Goal: Task Accomplishment & Management: Use online tool/utility

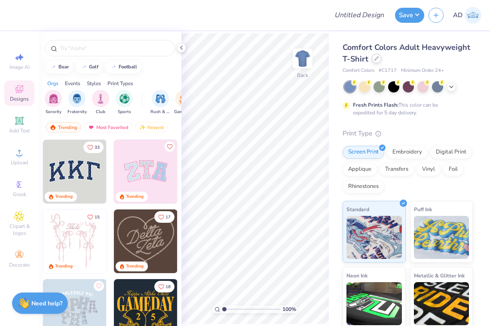
click at [377, 58] on icon at bounding box center [376, 58] width 3 height 3
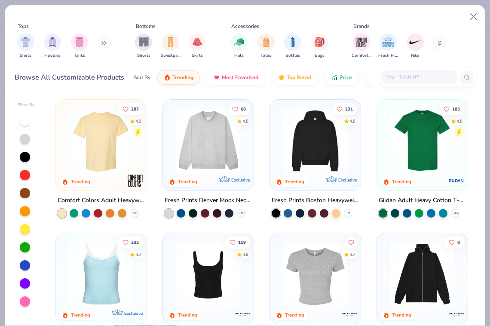
click at [212, 142] on img at bounding box center [209, 140] width 74 height 65
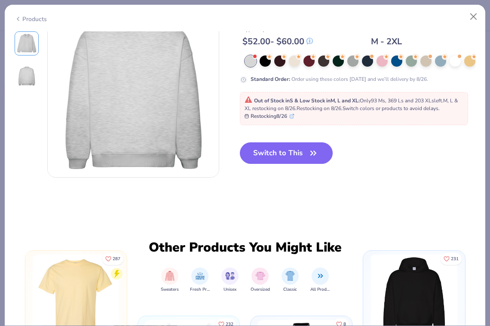
scroll to position [234, 0]
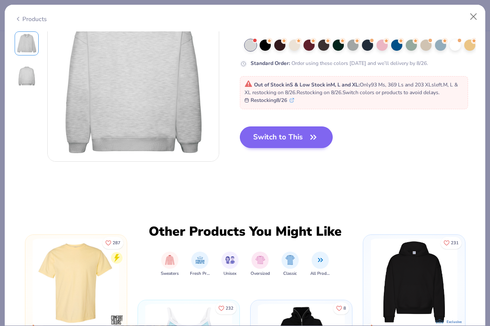
click at [298, 136] on button "Switch to This" at bounding box center [286, 137] width 93 height 22
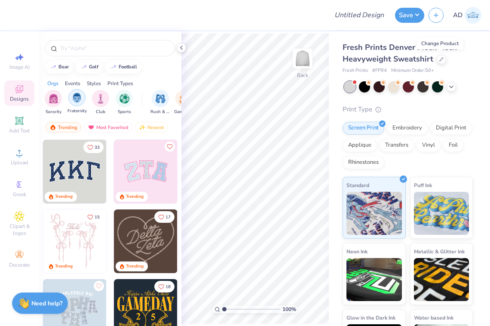
click at [75, 95] on img "filter for Fraternity" at bounding box center [76, 98] width 9 height 10
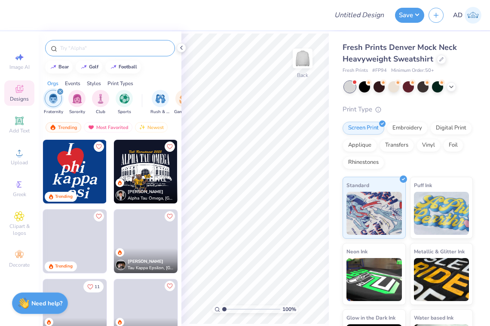
click at [84, 46] on input "text" at bounding box center [114, 48] width 110 height 9
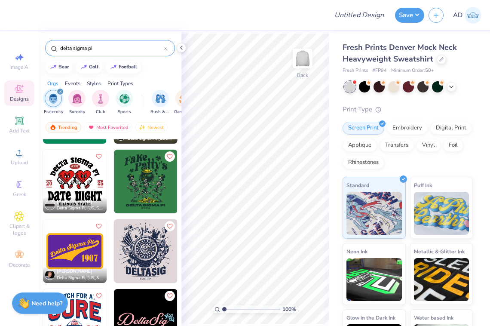
scroll to position [129, 0]
type input "delta sigma pi"
click at [80, 248] on img at bounding box center [75, 251] width 64 height 64
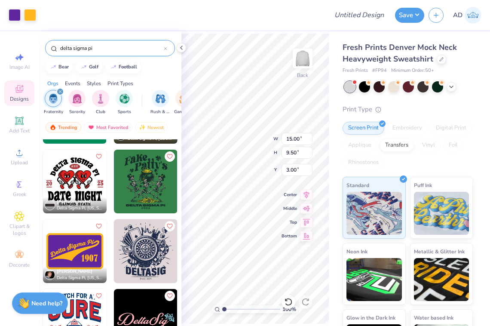
click at [210, 32] on div "100 % Back W 15.00 15.00 " H 9.50 9.50 " Y 3.00 3.00 " Center Middle Top Bottom" at bounding box center [256, 178] width 148 height 295
click at [338, 229] on div "Fresh Prints Denver Mock Neck Heavyweight Sweatshirt Fresh Prints # FP94 Minimu…" at bounding box center [409, 201] width 161 height 340
click at [180, 46] on icon at bounding box center [181, 47] width 7 height 7
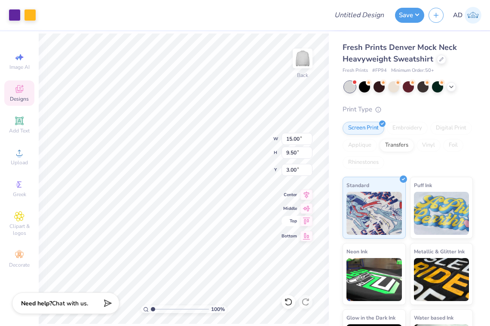
click at [310, 221] on icon at bounding box center [307, 221] width 12 height 10
type input "0.50"
type input "6.04"
type input "3.83"
click at [14, 16] on div at bounding box center [15, 14] width 12 height 12
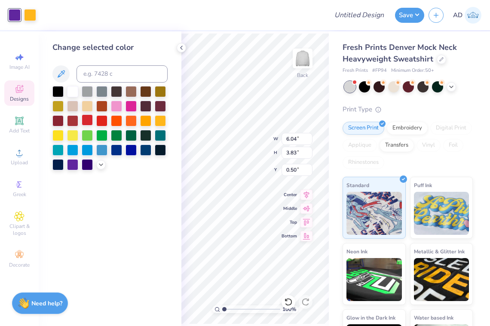
click at [88, 119] on div at bounding box center [87, 119] width 11 height 11
click at [33, 10] on div at bounding box center [30, 14] width 12 height 12
click at [114, 93] on div at bounding box center [116, 90] width 11 height 11
click at [106, 93] on div at bounding box center [101, 90] width 11 height 11
click at [58, 94] on div at bounding box center [57, 90] width 11 height 11
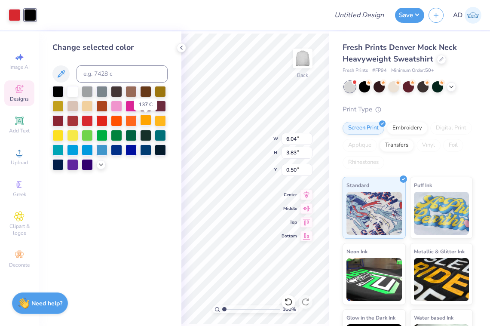
click at [145, 118] on div at bounding box center [145, 119] width 11 height 11
click at [129, 91] on div at bounding box center [131, 90] width 11 height 11
click at [89, 118] on div at bounding box center [87, 119] width 11 height 11
click at [13, 13] on div at bounding box center [15, 15] width 12 height 12
click at [131, 108] on div at bounding box center [131, 105] width 11 height 11
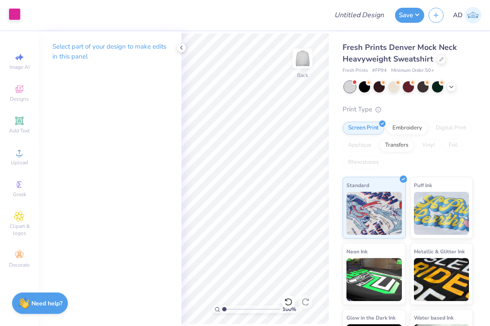
click at [12, 15] on div at bounding box center [15, 14] width 12 height 12
type input "4.33"
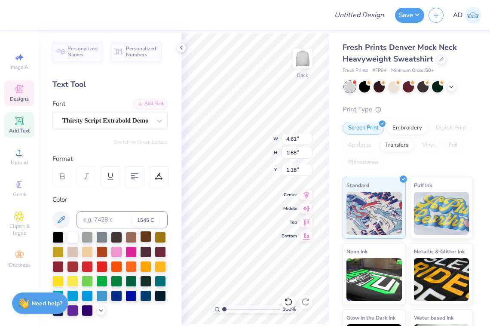
click at [143, 237] on div at bounding box center [145, 236] width 11 height 11
click at [15, 11] on div at bounding box center [15, 14] width 12 height 12
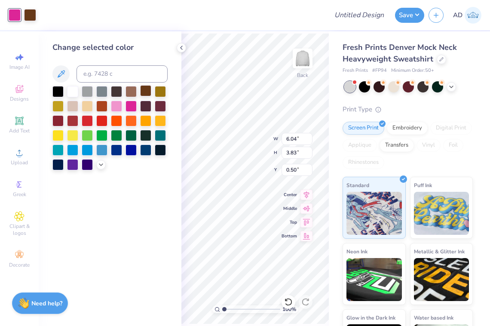
click at [142, 93] on div at bounding box center [145, 90] width 11 height 11
click at [128, 92] on div at bounding box center [131, 90] width 11 height 11
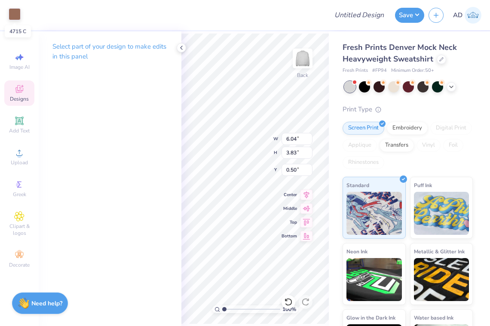
click at [13, 12] on div at bounding box center [15, 14] width 12 height 12
click at [12, 11] on div at bounding box center [15, 14] width 12 height 12
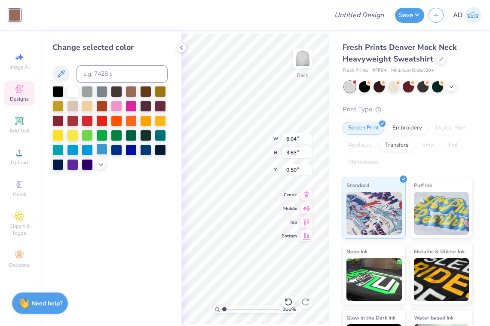
click at [97, 148] on div at bounding box center [101, 149] width 11 height 11
click at [114, 150] on div at bounding box center [116, 149] width 11 height 11
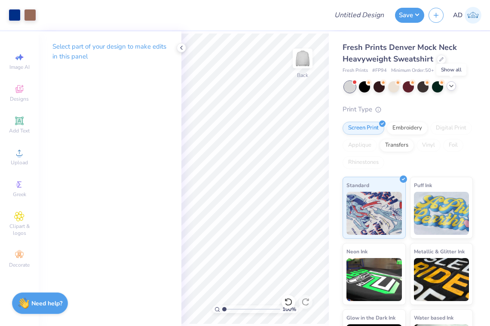
click at [451, 87] on icon at bounding box center [451, 86] width 7 height 7
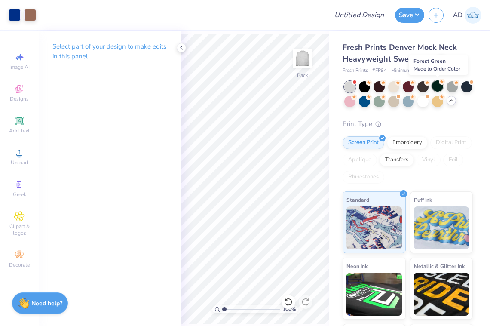
click at [441, 84] on div at bounding box center [437, 85] width 11 height 11
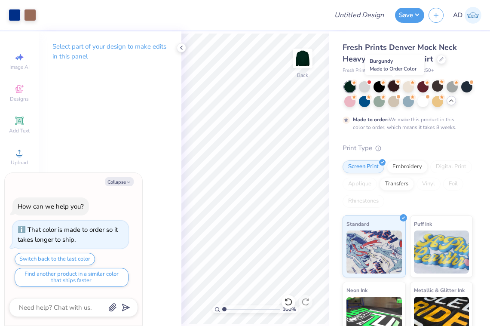
click at [394, 86] on div at bounding box center [393, 85] width 11 height 11
click at [360, 101] on div at bounding box center [364, 100] width 11 height 11
click at [351, 100] on div at bounding box center [350, 100] width 11 height 11
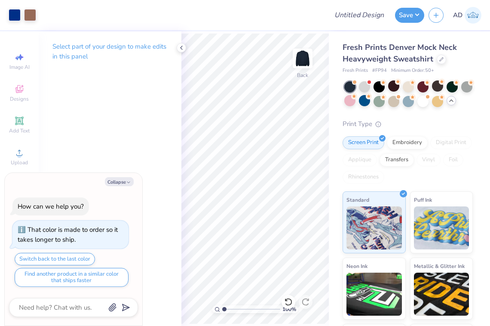
scroll to position [66, 0]
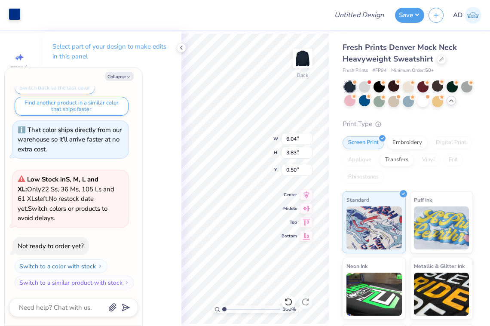
click at [13, 12] on div at bounding box center [15, 14] width 12 height 12
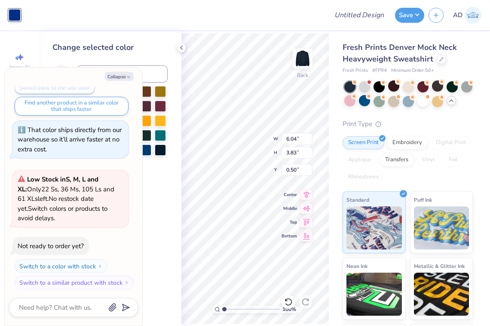
click at [162, 51] on div "Change selected color" at bounding box center [109, 48] width 115 height 12
click at [125, 77] on button "Collapse" at bounding box center [119, 76] width 29 height 9
type textarea "x"
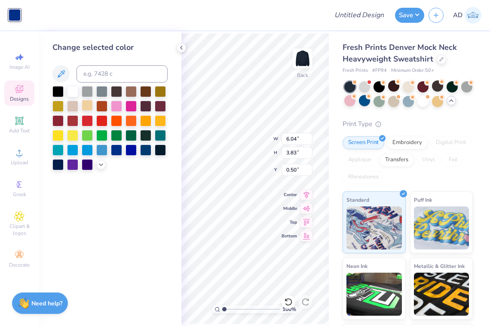
click at [89, 104] on div at bounding box center [87, 105] width 11 height 11
click at [70, 92] on div at bounding box center [72, 90] width 11 height 11
click at [84, 105] on div at bounding box center [87, 105] width 11 height 11
click at [197, 29] on div at bounding box center [174, 15] width 299 height 30
click at [182, 46] on icon at bounding box center [181, 47] width 7 height 7
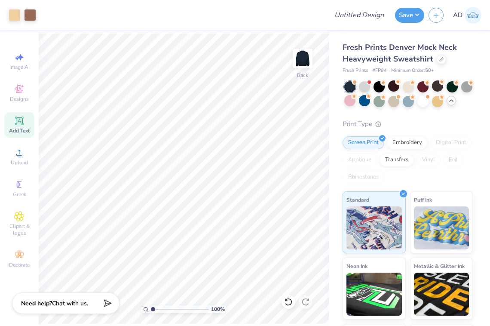
click at [15, 122] on icon at bounding box center [19, 121] width 10 height 10
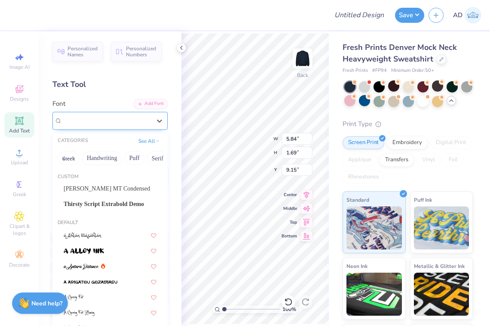
click at [127, 125] on div at bounding box center [106, 121] width 89 height 12
click at [108, 159] on button "Handwriting" at bounding box center [102, 158] width 40 height 14
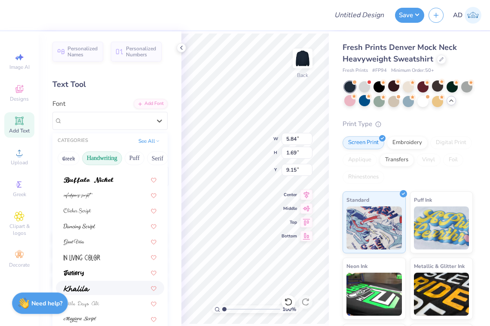
scroll to position [77, 0]
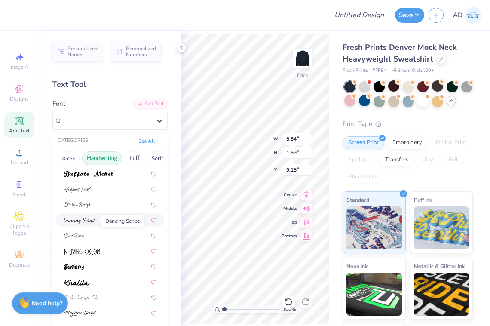
click at [88, 224] on img at bounding box center [80, 221] width 32 height 6
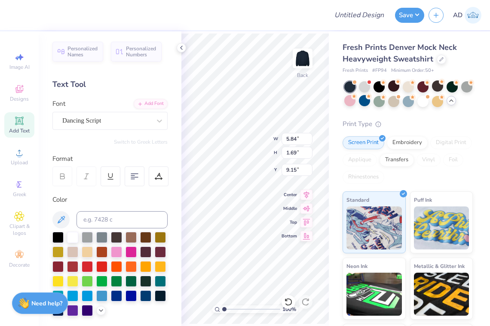
scroll to position [0, 0]
type textarea "T"
type textarea "Rush 2025"
click at [91, 117] on span "Dancing Script" at bounding box center [81, 121] width 39 height 10
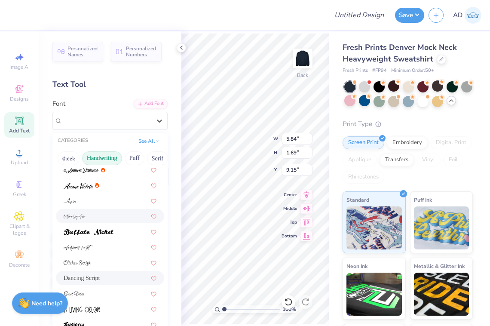
scroll to position [24, 0]
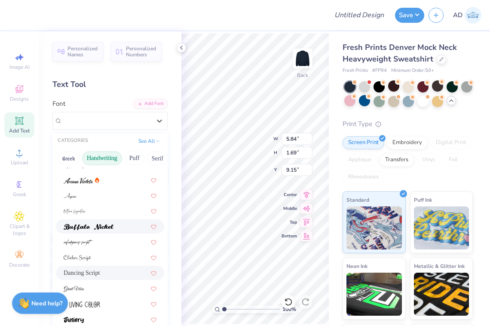
click at [99, 230] on img at bounding box center [89, 227] width 50 height 6
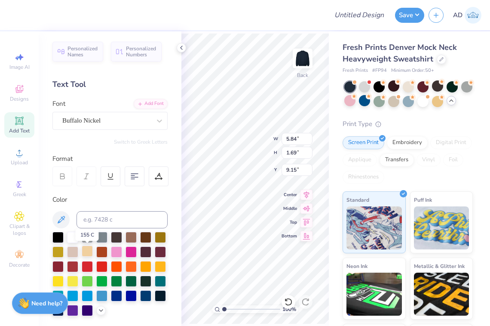
click at [84, 250] on div at bounding box center [87, 251] width 11 height 11
click at [183, 46] on icon at bounding box center [181, 47] width 7 height 7
type input "3.14"
type input "0.50"
click at [304, 148] on div "100 % Back W 3.14 3.14 " H 0.50 0.50 " Y 9.14 9.14 " Center Middle Top Bottom" at bounding box center [256, 178] width 148 height 295
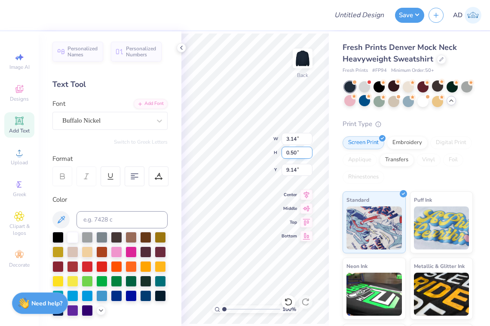
type input "4.81"
click at [304, 147] on div "100 % Back W 3.14 3.14 " H 0.50 0.50 " Y 4.81 4.81 " Center Middle Top Bottom" at bounding box center [256, 178] width 148 height 295
type input "4.62"
click at [249, 28] on div at bounding box center [181, 15] width 283 height 30
click at [184, 47] on icon at bounding box center [181, 47] width 7 height 7
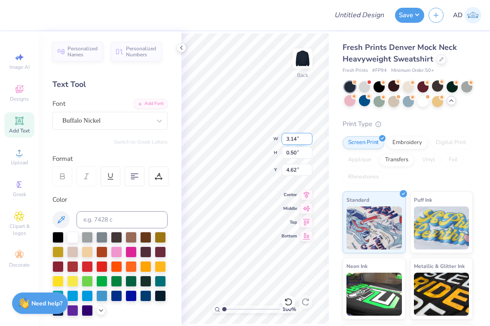
type input "4.58"
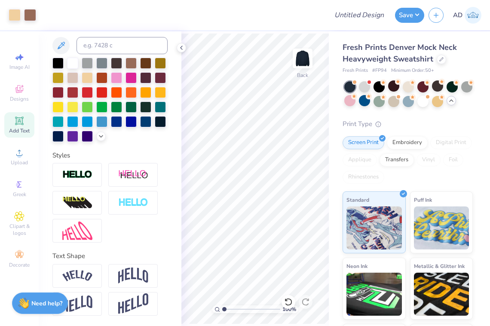
scroll to position [174, 0]
click at [131, 276] on img at bounding box center [133, 276] width 30 height 16
click at [159, 264] on icon at bounding box center [156, 265] width 5 height 5
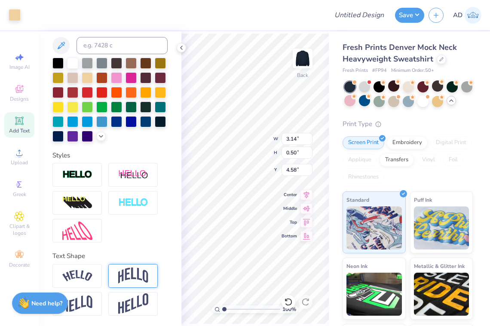
click at [301, 148] on div "100 % Back W 3.14 3.14 " H 0.50 0.50 " Y 4.58 4.58 " Center Middle Top Bottom" at bounding box center [256, 178] width 148 height 295
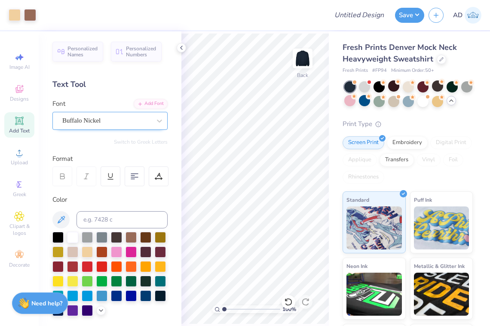
scroll to position [0, 0]
click at [114, 118] on div "Buffalo Nickel" at bounding box center [107, 120] width 90 height 13
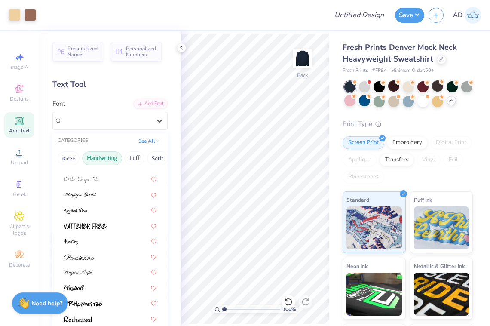
scroll to position [195, 0]
click at [92, 242] on div at bounding box center [110, 241] width 93 height 9
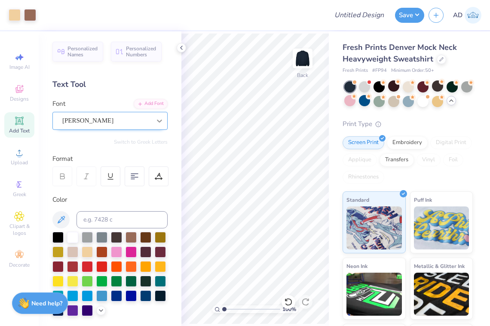
click at [156, 117] on icon at bounding box center [159, 121] width 9 height 9
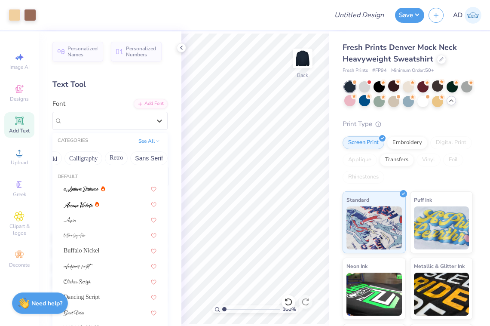
scroll to position [0, 134]
click at [113, 157] on button "Retro" at bounding box center [112, 158] width 23 height 14
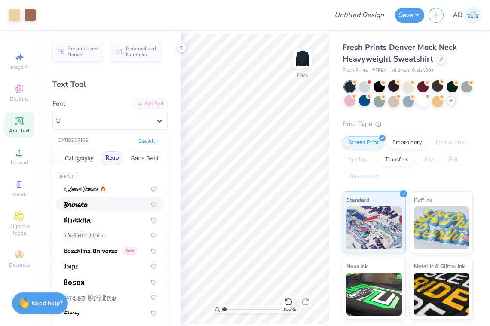
click at [95, 209] on div at bounding box center [110, 204] width 93 height 9
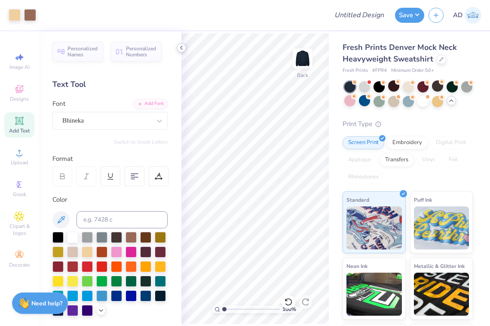
click at [183, 50] on icon at bounding box center [181, 47] width 7 height 7
type input "0.53"
click at [309, 154] on input "0.53" at bounding box center [297, 153] width 31 height 12
click at [206, 21] on div at bounding box center [168, 15] width 311 height 30
click at [183, 46] on icon at bounding box center [181, 47] width 7 height 7
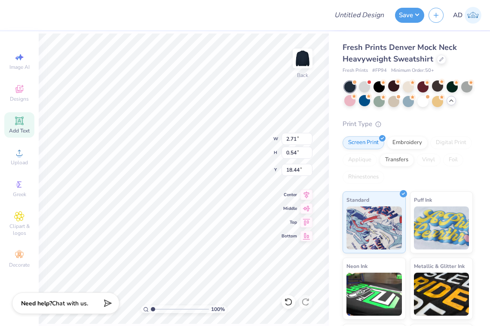
type input "18.96"
type input "3.57"
type input "0.71"
type input "18.79"
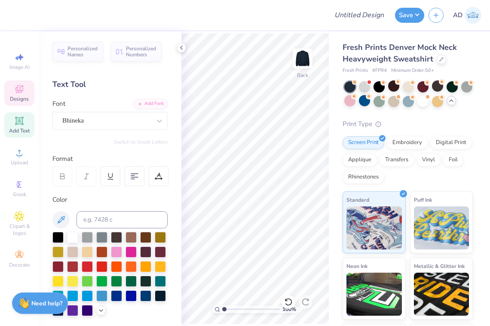
click at [21, 92] on icon at bounding box center [19, 90] width 7 height 6
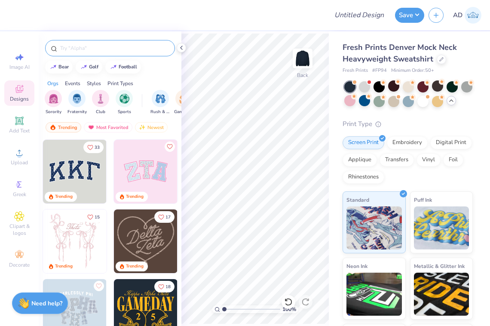
click at [89, 51] on input "text" at bounding box center [114, 48] width 110 height 9
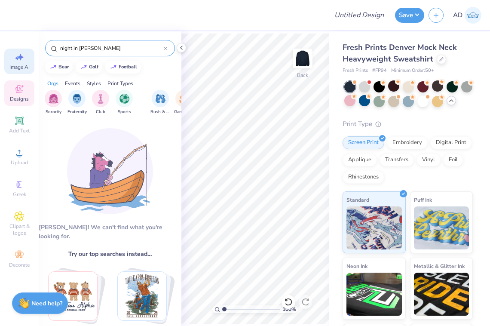
drag, startPoint x: 92, startPoint y: 52, endPoint x: 23, endPoint y: 55, distance: 68.5
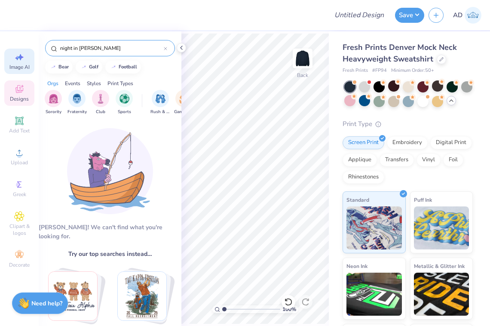
click at [23, 55] on div "Design Title Save AD Image AI Designs Add Text Upload Greek Clipart & logos Dec…" at bounding box center [245, 163] width 490 height 326
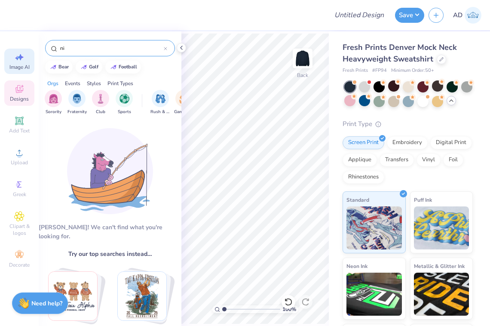
type input "n"
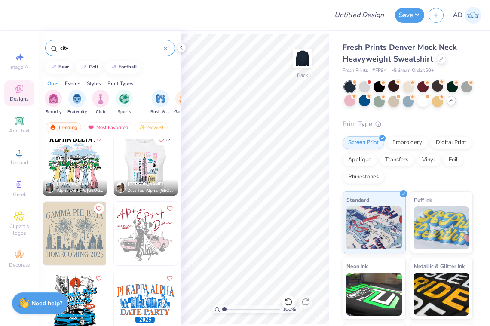
scroll to position [149, 0]
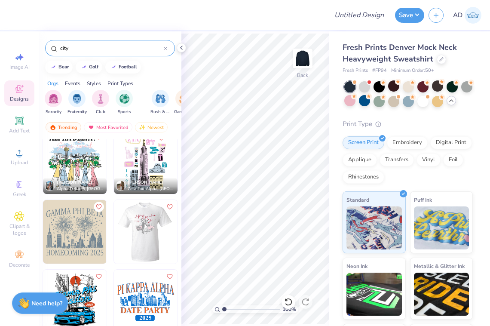
type input "city"
click at [141, 243] on img at bounding box center [146, 232] width 64 height 64
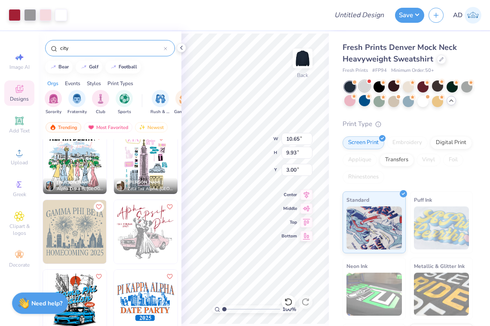
click at [365, 87] on div at bounding box center [364, 85] width 11 height 11
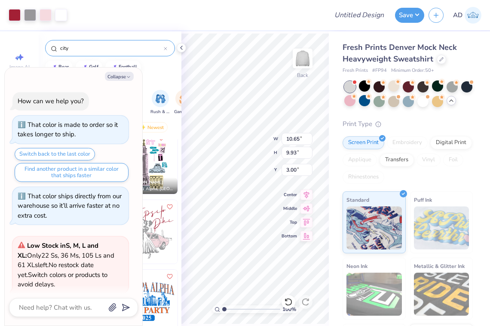
scroll to position [206, 0]
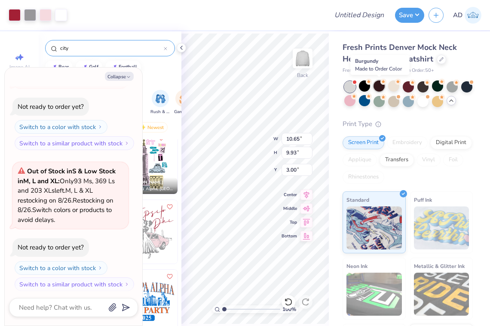
click at [379, 85] on div at bounding box center [379, 85] width 11 height 11
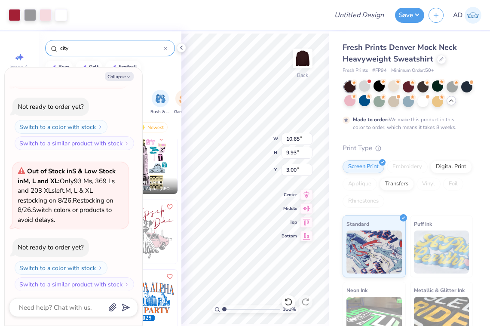
scroll to position [277, 0]
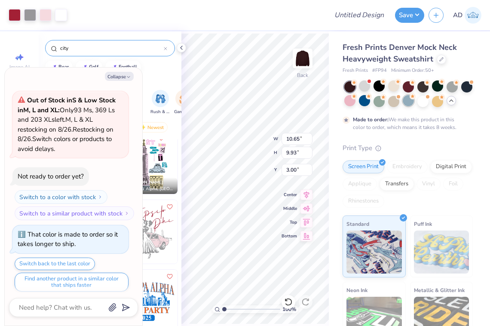
click at [407, 99] on div at bounding box center [408, 100] width 11 height 11
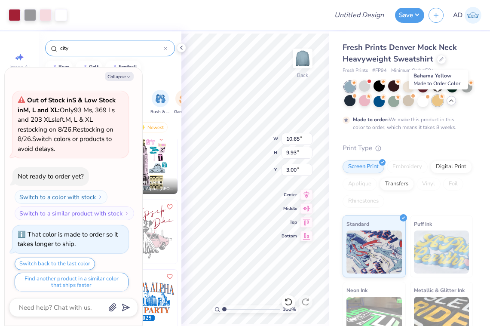
click at [440, 99] on div at bounding box center [437, 100] width 11 height 11
click at [452, 102] on icon at bounding box center [451, 100] width 7 height 7
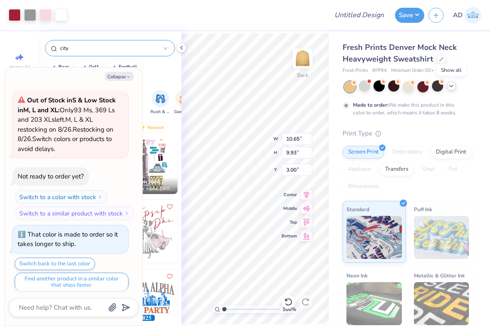
click at [451, 87] on icon at bounding box center [451, 86] width 7 height 7
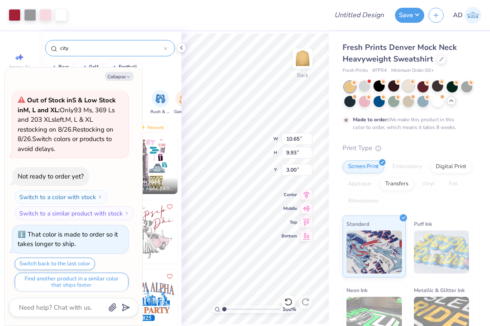
click at [408, 83] on div at bounding box center [408, 85] width 11 height 11
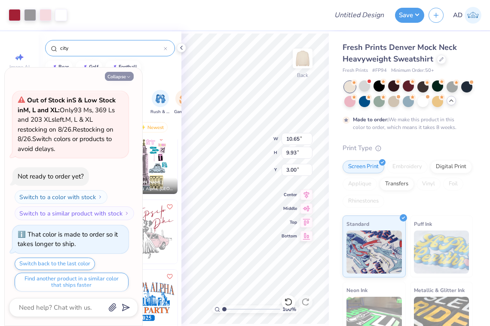
click at [123, 76] on button "Collapse" at bounding box center [119, 76] width 29 height 9
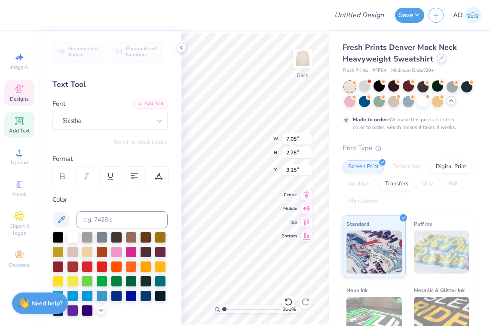
click at [440, 60] on icon at bounding box center [441, 58] width 3 height 3
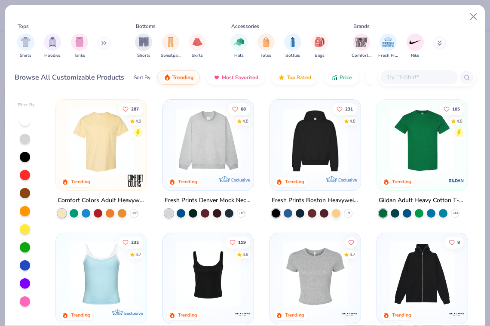
click at [307, 119] on img at bounding box center [316, 140] width 74 height 65
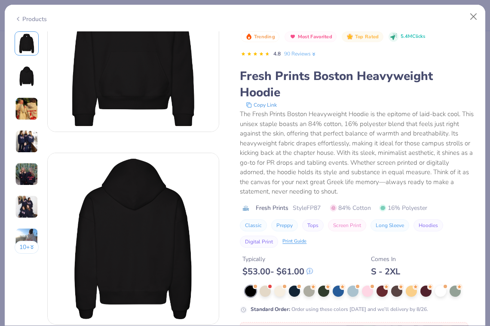
scroll to position [73, 0]
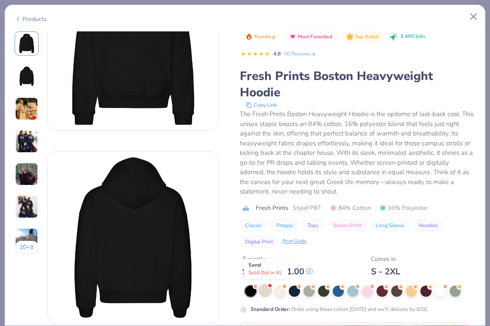
click at [266, 293] on div at bounding box center [265, 290] width 11 height 11
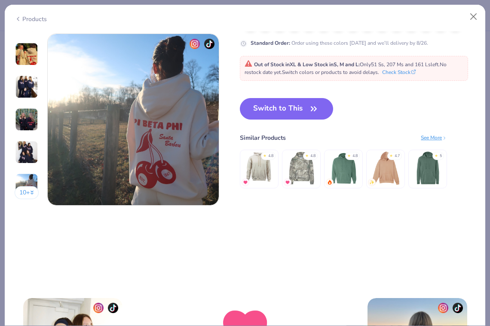
scroll to position [1078, 0]
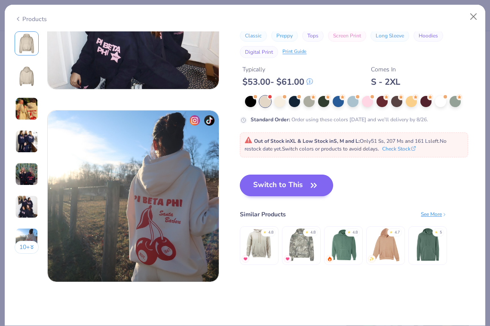
click at [295, 185] on button "Switch to This" at bounding box center [286, 186] width 93 height 22
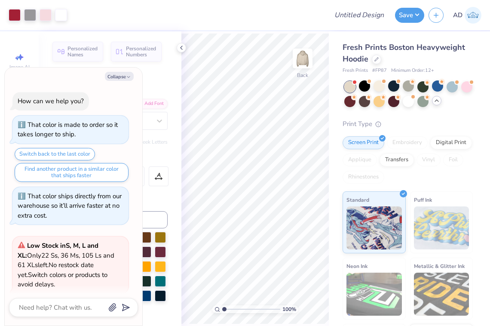
scroll to position [319, 0]
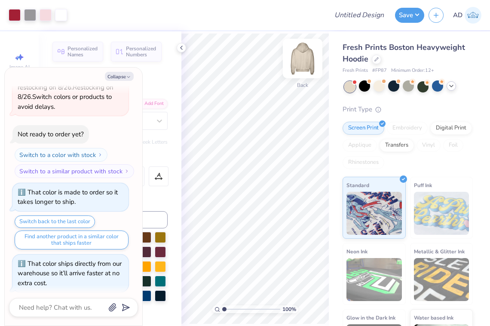
click at [306, 59] on img at bounding box center [303, 58] width 34 height 34
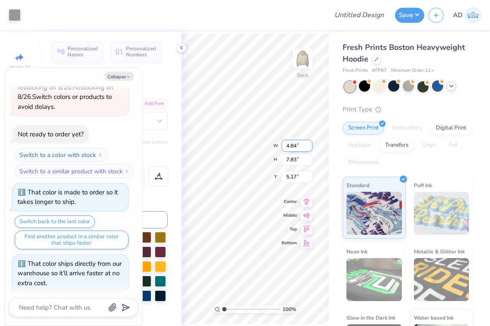
click at [290, 144] on div "100 % Back W 4.84 4.84 " H 7.83 7.83 " Y 5.17 5.17 " Center Middle Top Bottom" at bounding box center [256, 178] width 148 height 295
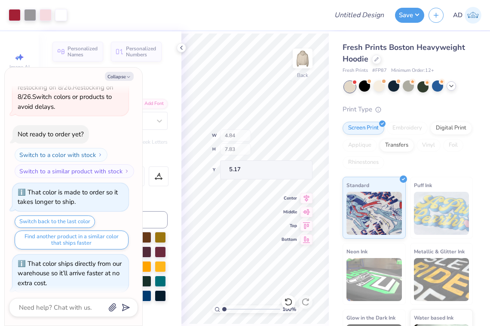
type textarea "x"
type input "4.71"
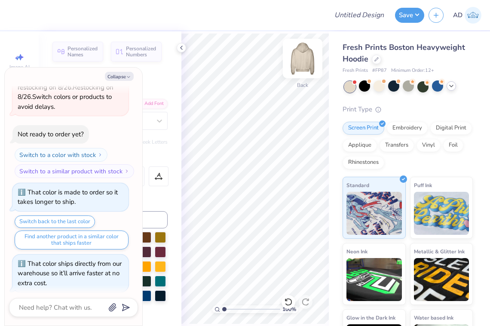
click at [301, 59] on img at bounding box center [303, 58] width 34 height 34
click at [122, 74] on button "Collapse" at bounding box center [119, 76] width 29 height 9
type textarea "x"
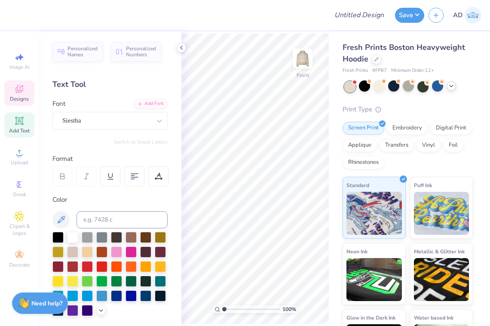
click at [16, 100] on span "Designs" at bounding box center [19, 99] width 19 height 7
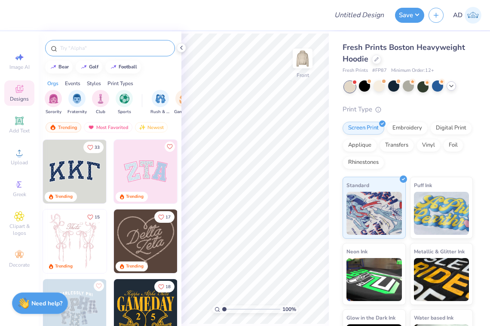
click at [86, 45] on input "text" at bounding box center [114, 48] width 110 height 9
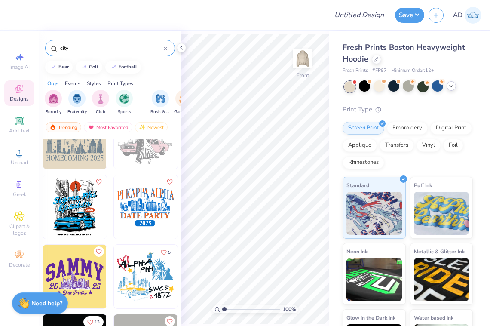
scroll to position [242, 0]
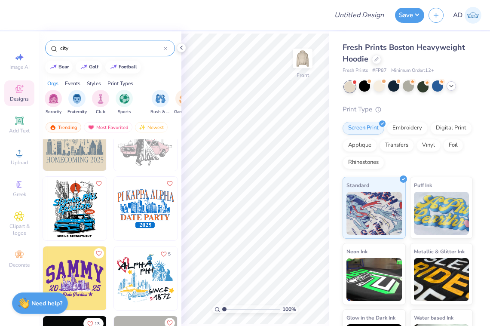
drag, startPoint x: 85, startPoint y: 43, endPoint x: 45, endPoint y: 48, distance: 40.7
click at [44, 48] on div "city" at bounding box center [110, 45] width 143 height 29
click at [79, 47] on input "city" at bounding box center [111, 48] width 105 height 9
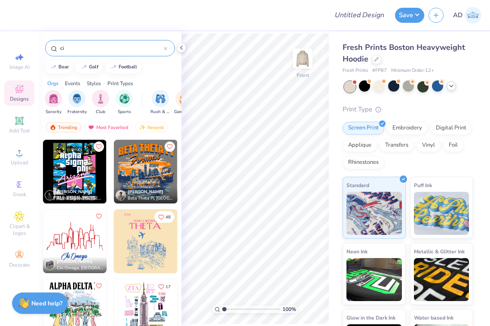
type input "c"
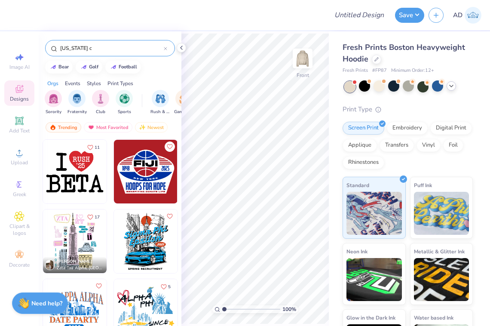
type input "New York ci"
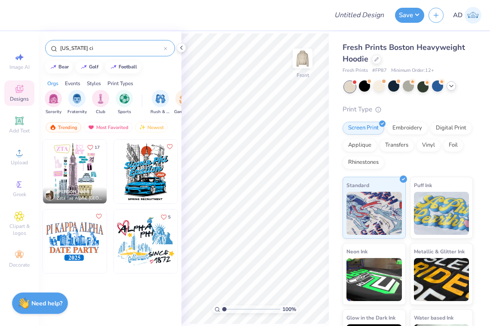
click at [166, 47] on icon at bounding box center [165, 48] width 3 height 3
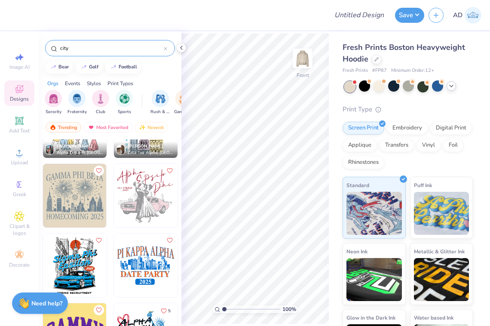
scroll to position [185, 0]
type input "city"
click at [93, 190] on img at bounding box center [75, 195] width 64 height 64
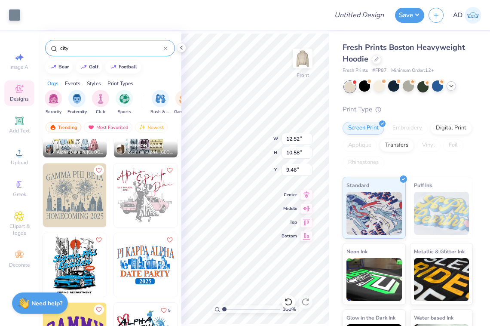
type input "8.01"
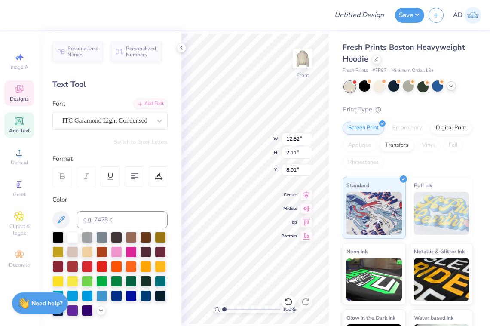
scroll to position [0, 0]
type textarea "G"
type textarea "DELTA DELTA DELTA"
type input "1.36"
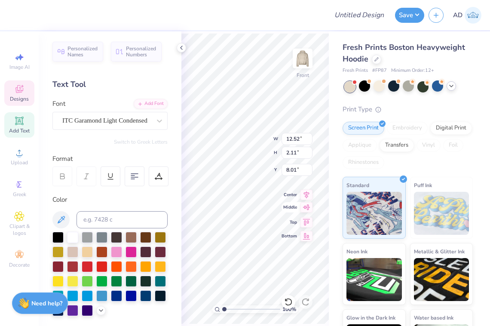
type input "17.23"
type textarea "Fall Formal 2025"
type input "4.64"
type input "5.92"
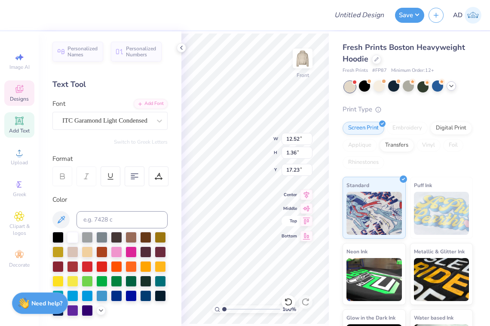
type input "9.49"
click at [117, 238] on div at bounding box center [116, 236] width 11 height 11
click at [102, 237] on div at bounding box center [101, 236] width 11 height 11
click at [118, 281] on div at bounding box center [116, 280] width 11 height 11
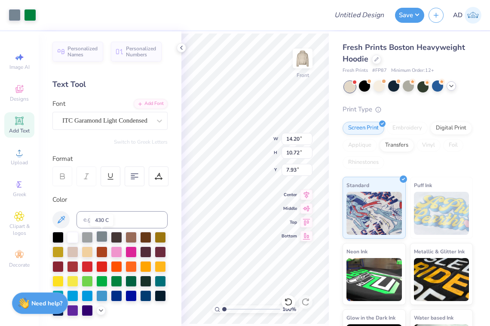
click at [98, 233] on div at bounding box center [101, 236] width 11 height 11
click at [88, 238] on div at bounding box center [87, 236] width 11 height 11
click at [102, 238] on div at bounding box center [101, 236] width 11 height 11
click at [112, 251] on div at bounding box center [116, 251] width 11 height 11
click at [131, 296] on div at bounding box center [131, 295] width 11 height 11
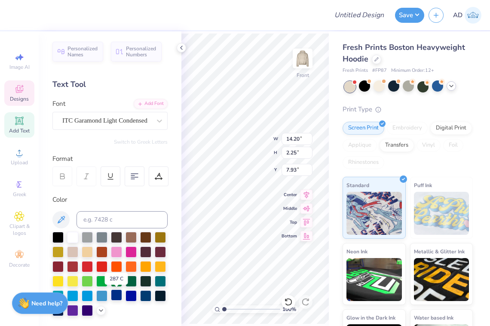
click at [117, 295] on div at bounding box center [116, 295] width 11 height 11
click at [105, 295] on div at bounding box center [101, 295] width 11 height 11
click at [117, 295] on div at bounding box center [116, 295] width 11 height 11
click at [115, 297] on div at bounding box center [116, 295] width 11 height 11
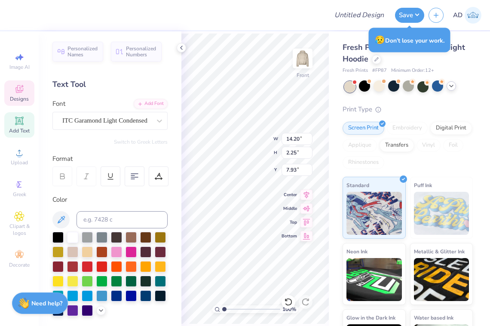
type input "10.06"
type input "1.60"
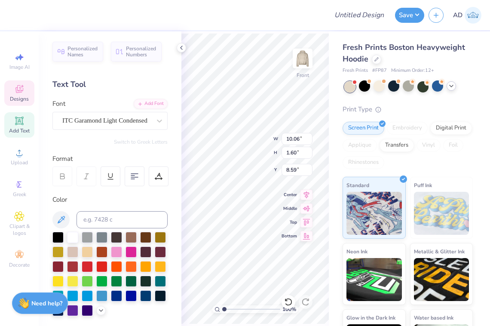
type input "6.09"
type input "8.21"
type input "14.75"
type input "9.04"
type input "8.13"
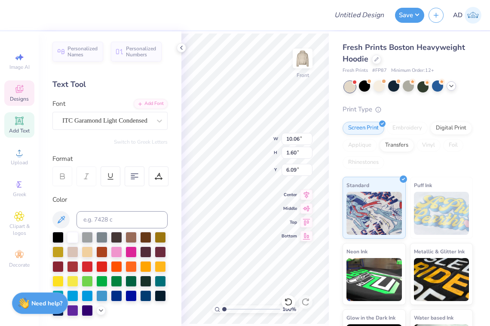
type input "6.53"
type input "10.36"
type input "1.49"
type input "17.16"
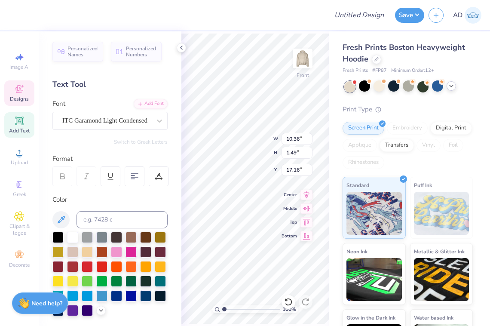
type input "8.57"
type input "1.23"
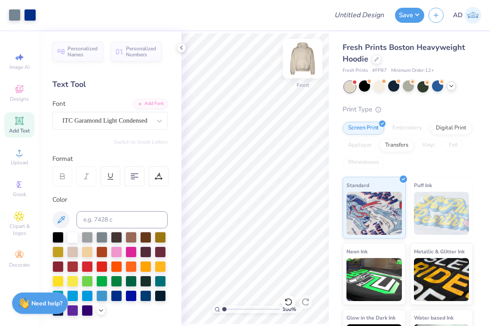
click at [301, 52] on img at bounding box center [303, 58] width 34 height 34
click at [17, 126] on div "Add Text" at bounding box center [19, 124] width 30 height 25
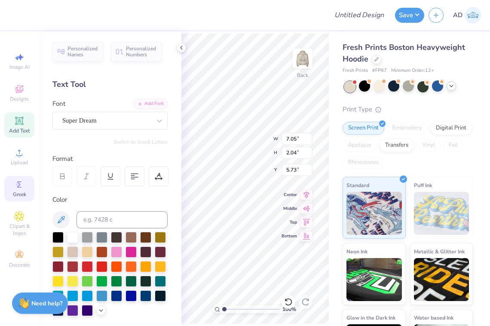
click at [18, 187] on icon at bounding box center [19, 185] width 4 height 6
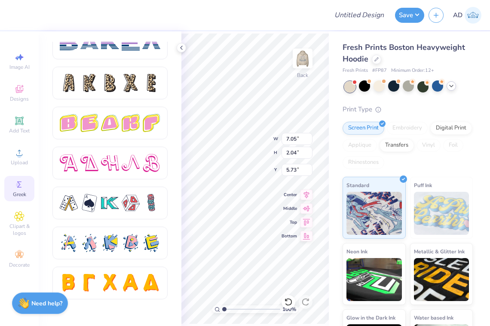
scroll to position [1416, 0]
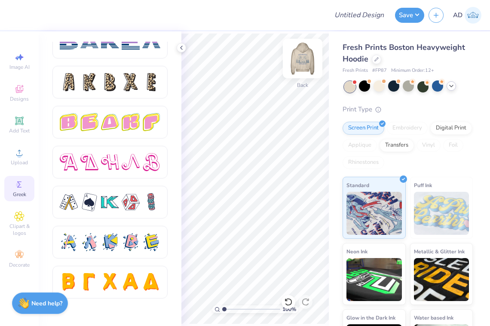
click at [299, 65] on img at bounding box center [303, 58] width 34 height 34
click at [304, 59] on img at bounding box center [302, 58] width 17 height 17
click at [308, 56] on img at bounding box center [303, 58] width 34 height 34
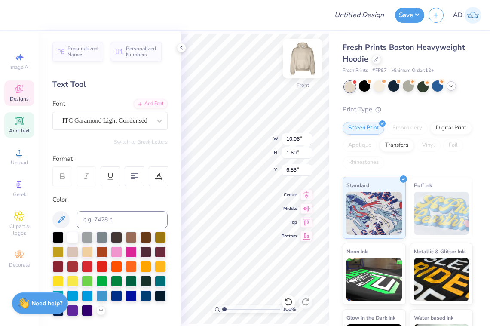
click at [304, 64] on img at bounding box center [303, 58] width 34 height 34
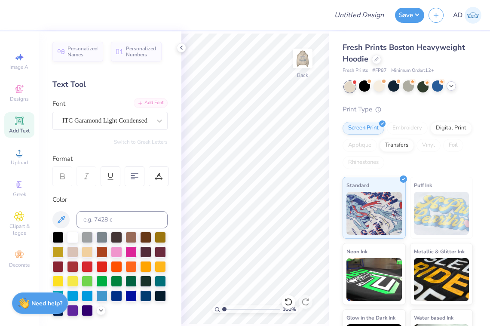
click at [153, 103] on div "Add Font" at bounding box center [151, 103] width 34 height 10
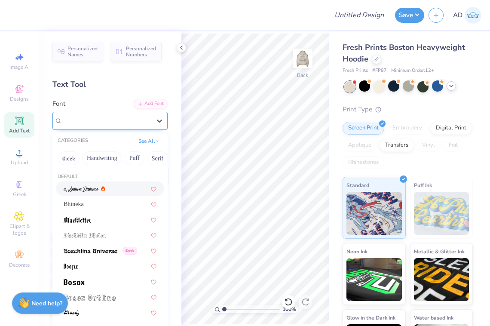
click at [126, 123] on span "ITC Garamond Light Condensed" at bounding box center [104, 121] width 85 height 10
click at [117, 82] on div "Text Tool" at bounding box center [109, 85] width 115 height 12
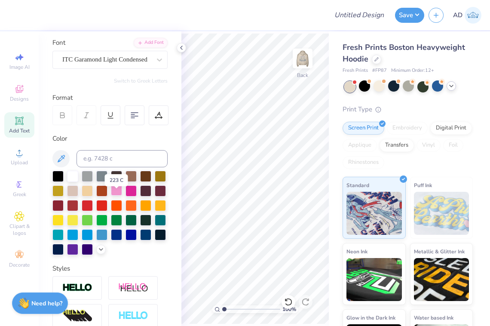
scroll to position [65, 0]
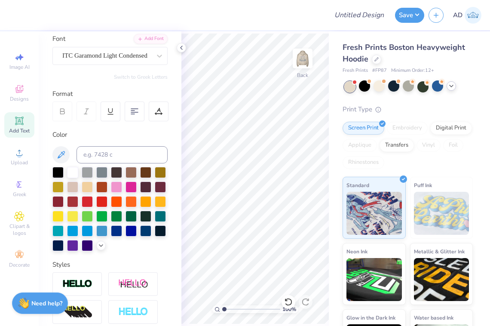
click at [19, 130] on span "Add Text" at bounding box center [19, 130] width 21 height 7
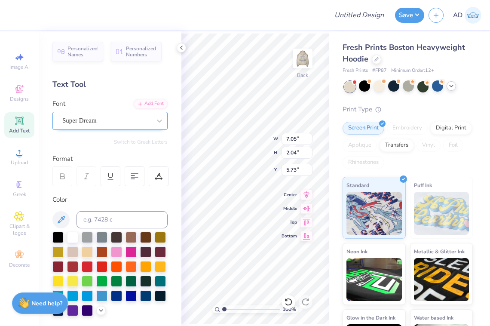
scroll to position [0, 0]
click at [96, 122] on span "Super Dream" at bounding box center [79, 121] width 34 height 10
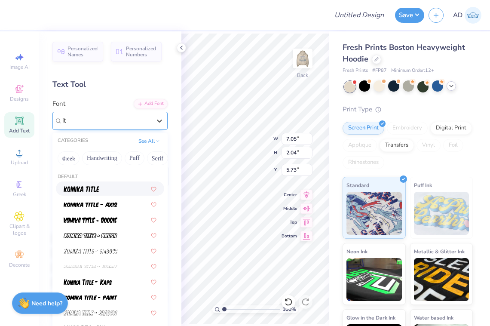
type input "i"
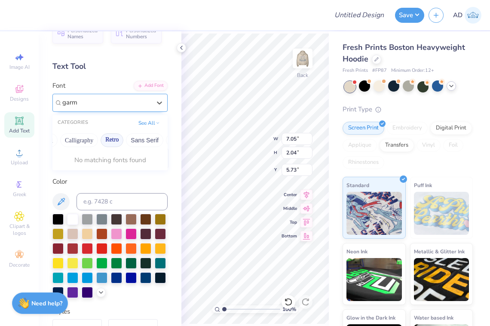
scroll to position [0, 137]
click at [111, 137] on button "Retro" at bounding box center [109, 140] width 23 height 14
click at [108, 142] on button "Retro" at bounding box center [109, 140] width 23 height 14
click at [106, 142] on button "Retro" at bounding box center [109, 140] width 23 height 14
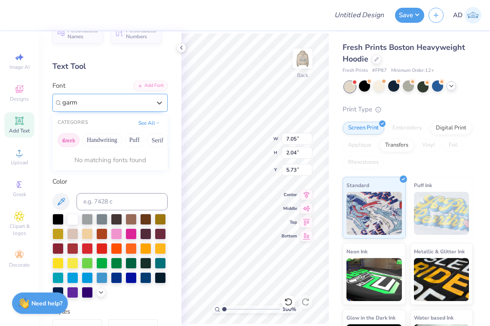
click at [68, 140] on button "Greek" at bounding box center [69, 140] width 22 height 14
click at [102, 139] on button "Handwriting" at bounding box center [102, 140] width 40 height 14
click at [135, 140] on button "Puff" at bounding box center [135, 140] width 20 height 14
click at [132, 144] on button "Serif" at bounding box center [138, 140] width 21 height 14
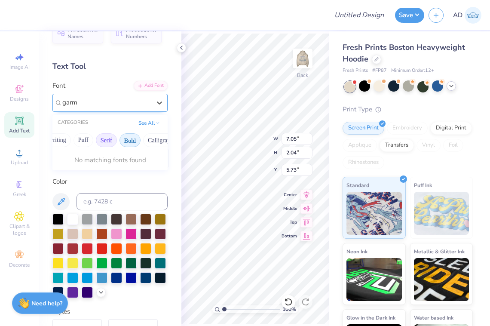
click at [132, 144] on button "Bold" at bounding box center [130, 140] width 21 height 14
click at [161, 142] on button "Calligraphy" at bounding box center [162, 140] width 38 height 14
type input "garm"
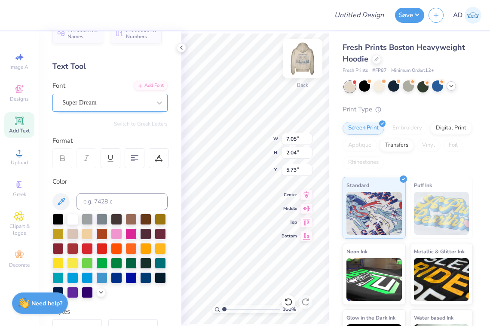
paste textarea
click at [23, 128] on span "Add Text" at bounding box center [19, 130] width 21 height 7
type textarea "DDD"
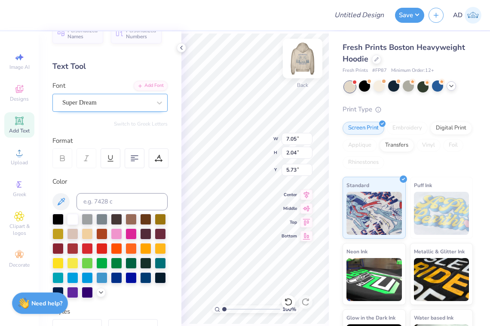
click at [308, 61] on img at bounding box center [303, 58] width 34 height 34
type input "5.35"
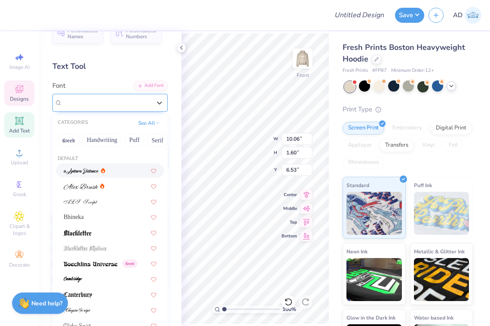
click at [126, 103] on span "ITC Garamond Light Condensed" at bounding box center [104, 103] width 85 height 10
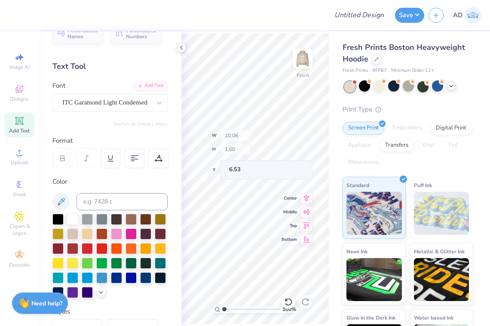
click at [233, 140] on div "100 % Front W 10.06 H 1.60 Y 6.53 Center Middle Top Bottom" at bounding box center [256, 178] width 148 height 295
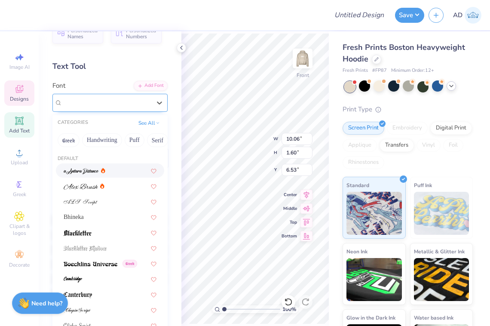
drag, startPoint x: 135, startPoint y: 101, endPoint x: 110, endPoint y: 101, distance: 24.5
click at [110, 101] on div "ITC Garamond Light Condensed" at bounding box center [107, 102] width 90 height 13
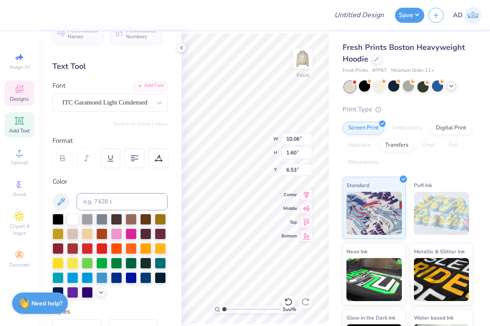
scroll to position [0, 1]
click at [311, 56] on img at bounding box center [303, 58] width 34 height 34
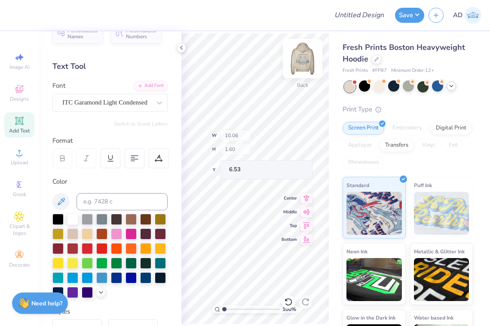
click at [303, 55] on img at bounding box center [303, 58] width 34 height 34
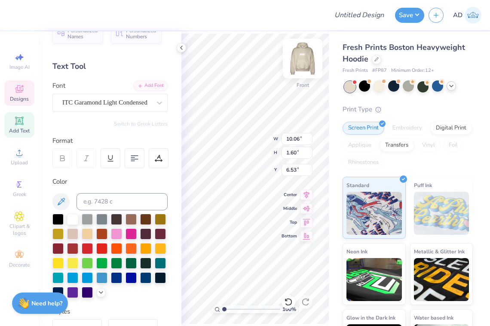
click at [305, 61] on img at bounding box center [303, 58] width 34 height 34
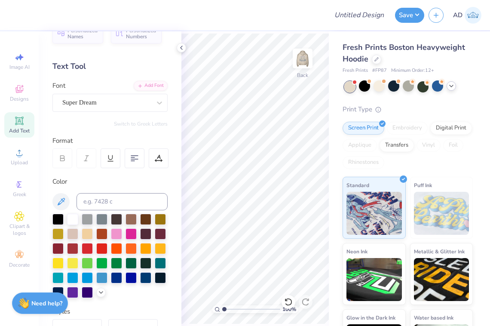
click at [25, 125] on div "Add Text" at bounding box center [19, 124] width 30 height 25
paste textarea "D"
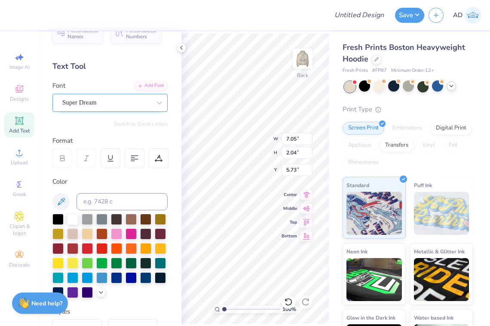
type textarea "DDD"
click at [146, 99] on div "Super Dream" at bounding box center [107, 102] width 90 height 13
type input "g"
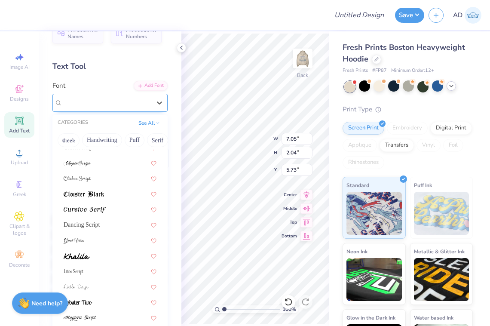
scroll to position [148, 0]
click at [90, 220] on div "Dancing Script" at bounding box center [110, 224] width 108 height 14
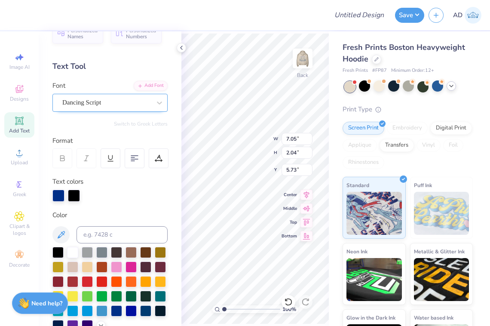
click at [111, 99] on div "Dancing Script" at bounding box center [107, 102] width 90 height 13
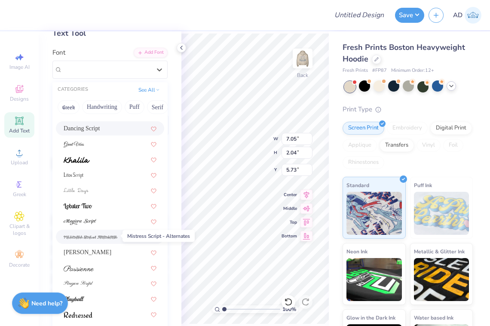
scroll to position [53, 0]
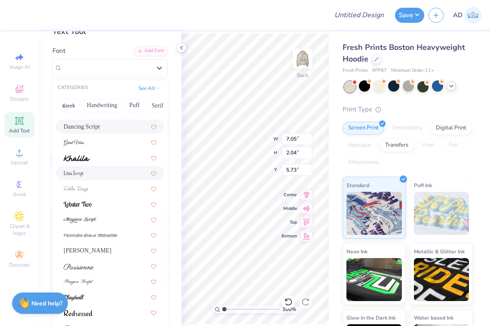
click at [76, 171] on span at bounding box center [74, 173] width 20 height 9
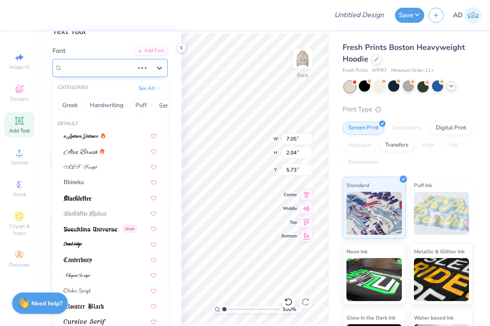
click at [114, 62] on div at bounding box center [97, 68] width 71 height 12
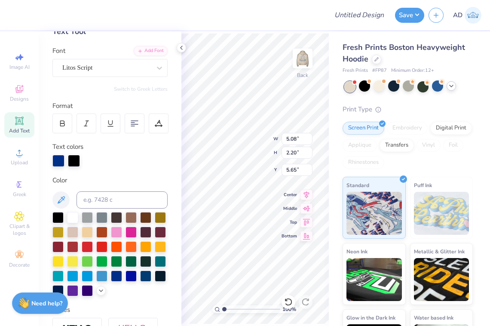
type input "2.85"
type input "1.23"
type input "11.10"
click at [117, 68] on div "Litos Script" at bounding box center [107, 67] width 90 height 13
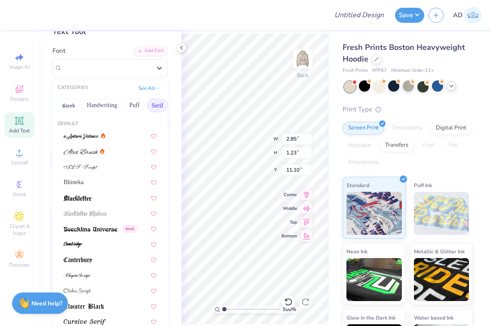
click at [154, 106] on button "Serif" at bounding box center [157, 106] width 21 height 14
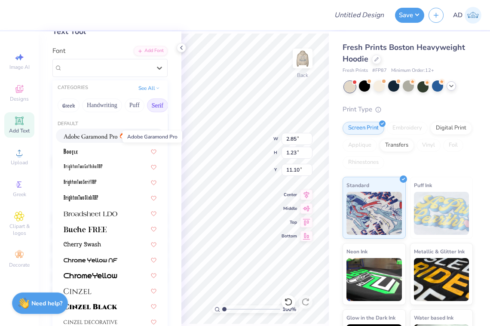
click at [101, 135] on img at bounding box center [91, 136] width 54 height 6
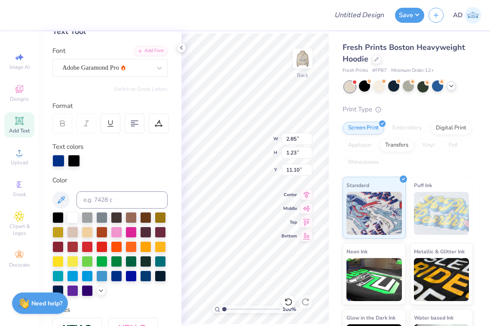
type input "3.68"
type input "1.10"
type input "11.17"
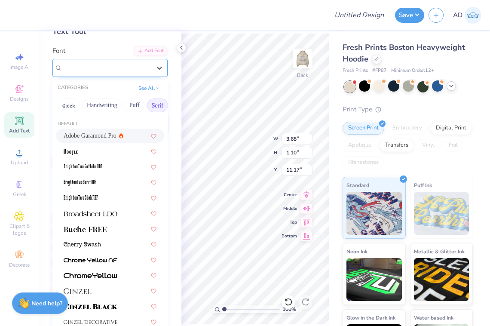
click at [117, 70] on span "Adobe Garamond Pro" at bounding box center [90, 68] width 57 height 10
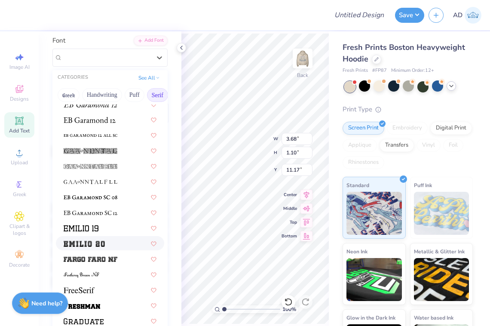
scroll to position [530, 0]
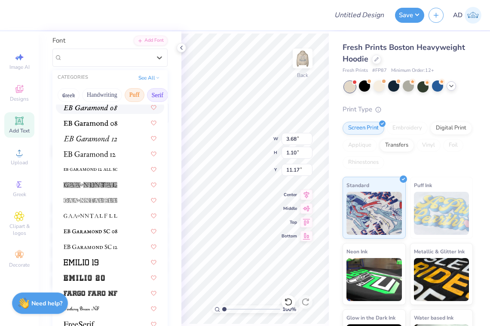
click at [134, 96] on button "Puff" at bounding box center [135, 95] width 20 height 14
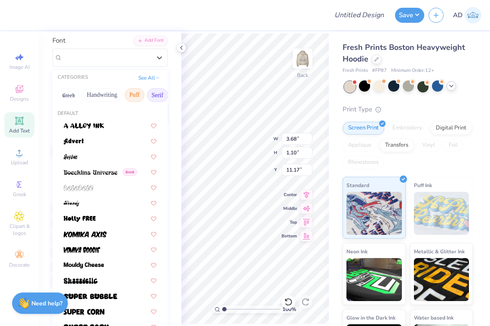
click at [155, 95] on button "Serif" at bounding box center [157, 95] width 21 height 14
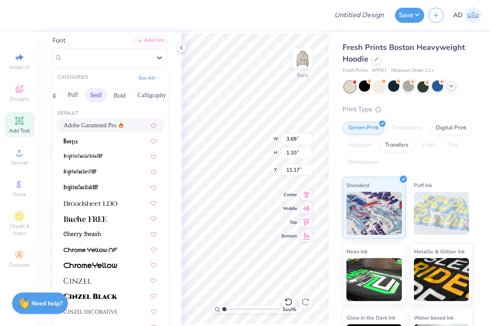
scroll to position [0, 64]
click at [115, 96] on button "Bold" at bounding box center [117, 95] width 21 height 14
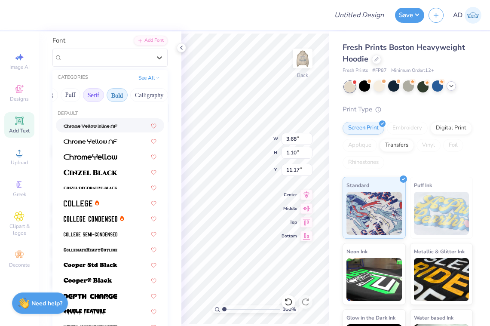
click at [94, 95] on button "Serif" at bounding box center [93, 95] width 21 height 14
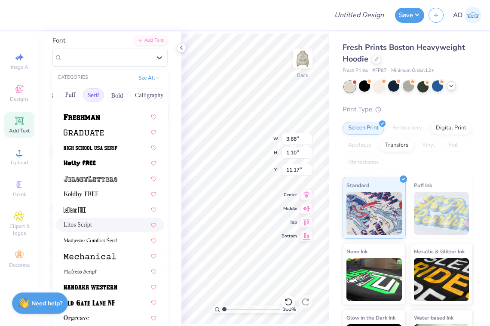
scroll to position [754, 0]
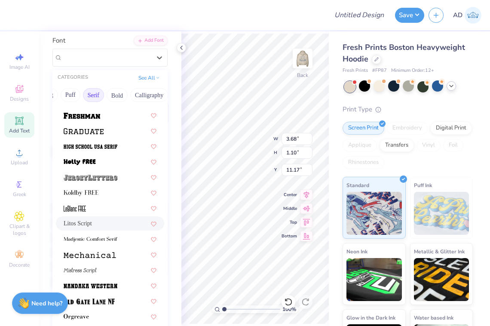
click at [92, 226] on div "Litos Script" at bounding box center [110, 223] width 93 height 9
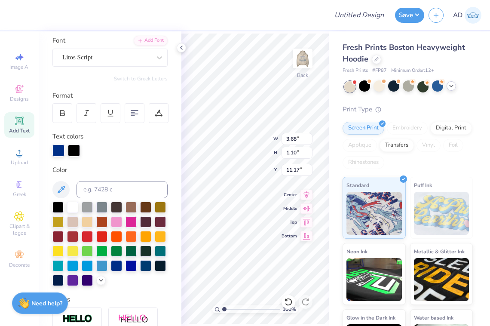
type input "2.85"
type input "1.23"
type input "11.10"
click at [303, 57] on img at bounding box center [303, 58] width 34 height 34
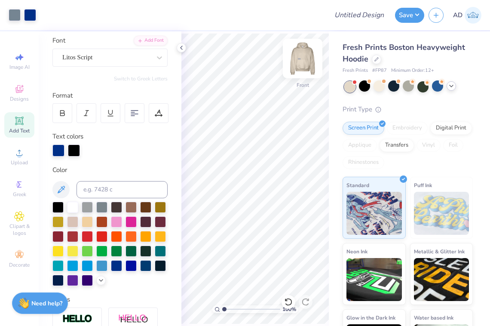
click at [305, 61] on img at bounding box center [303, 58] width 34 height 34
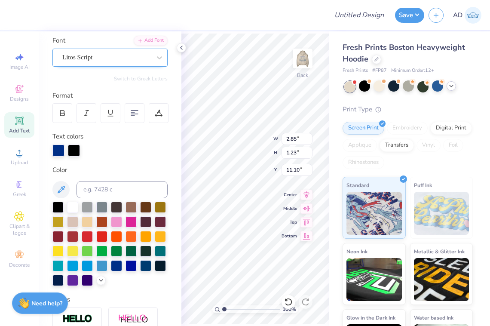
click at [128, 52] on div at bounding box center [106, 58] width 89 height 12
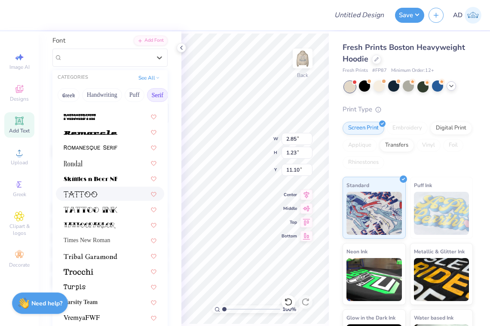
scroll to position [79, 0]
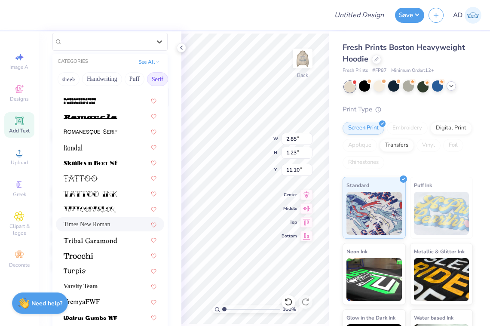
click at [106, 223] on span "Times New Roman" at bounding box center [87, 224] width 46 height 9
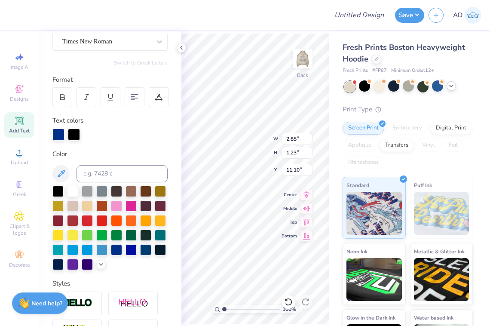
type input "2.45"
type input "1.12"
type input "11.12"
type input "1.29"
type input "0.59"
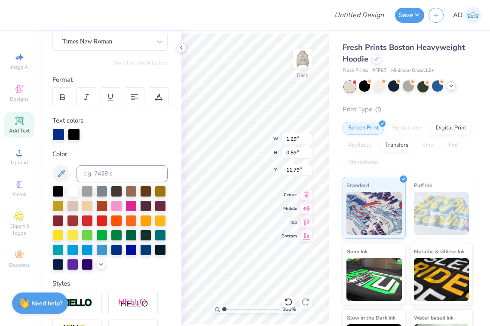
type input "11.56"
type input "11.79"
type input "1.68"
type input "0.77"
type input "11.62"
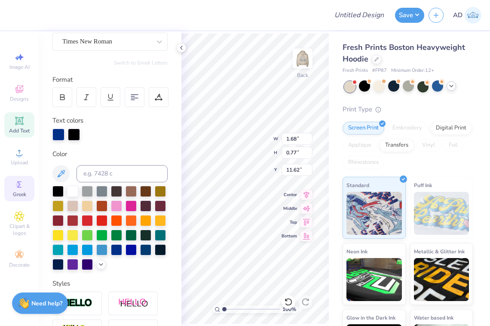
click at [19, 183] on circle at bounding box center [18, 184] width 5 height 5
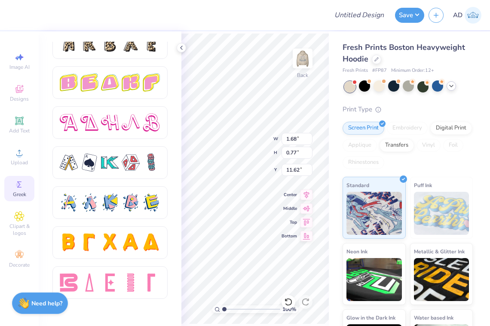
scroll to position [1456, 0]
click at [87, 287] on div at bounding box center [89, 283] width 18 height 18
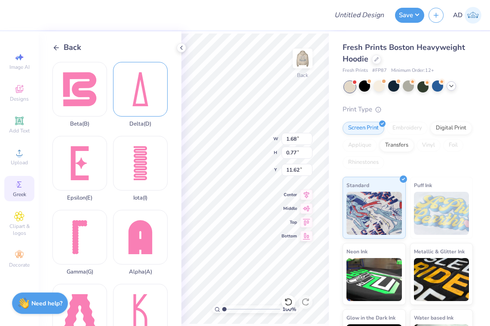
click at [133, 110] on div "Delta ( D )" at bounding box center [140, 94] width 55 height 65
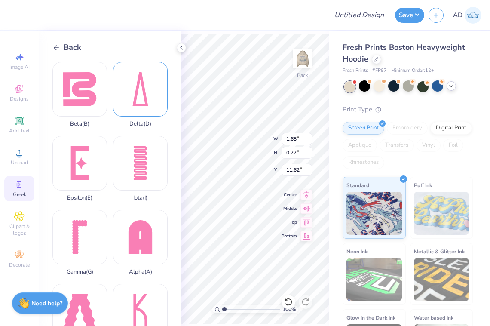
type input "3.03"
type input "6.60"
type input "3.45"
type input "1.68"
type input "0.77"
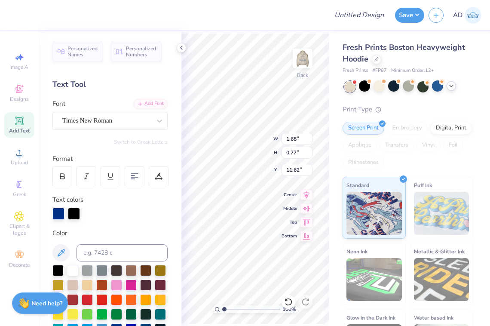
type input "4.29"
type input "0.68"
type input "1.48"
type input "8.58"
type input "10.90"
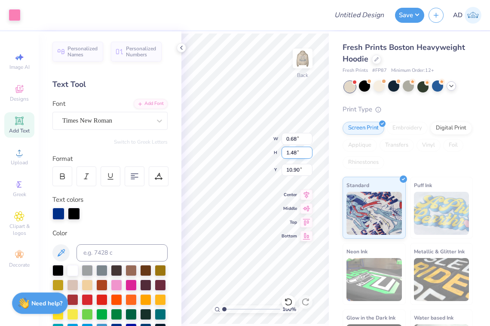
click at [296, 153] on input "1.48" at bounding box center [297, 153] width 31 height 12
type input "1.3"
type input "0.60"
type input "1.30"
type input "10.99"
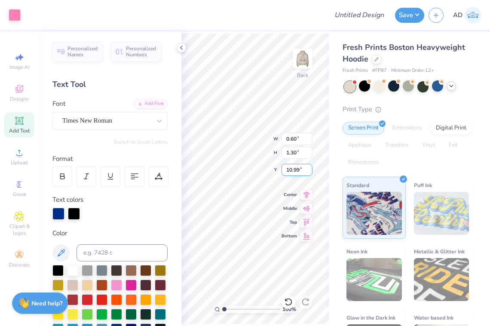
type input "0.68"
type input "1.48"
type input "10.90"
click at [295, 152] on input "1.48" at bounding box center [297, 153] width 31 height 12
type input "1.3"
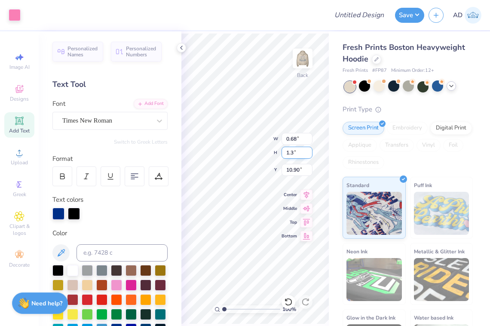
type input "0.60"
type input "1.30"
type input "10.99"
type input "0.68"
type input "1.48"
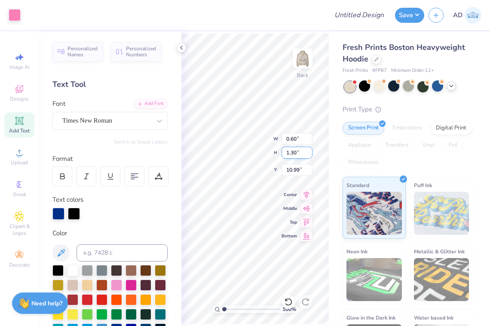
type input "10.90"
click at [296, 153] on input "1.48" at bounding box center [297, 153] width 31 height 12
type input "1.3"
type input "0.60"
type input "1.30"
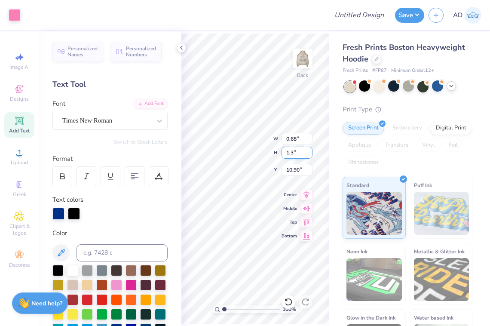
type input "10.99"
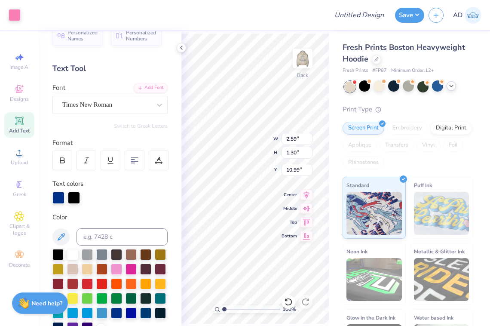
scroll to position [28, 0]
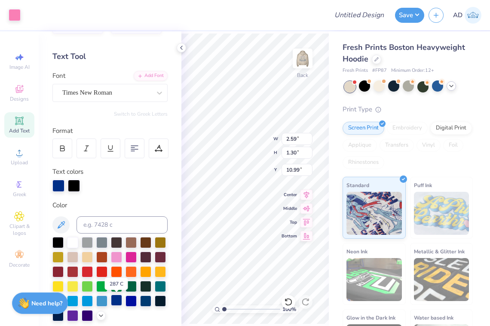
click at [116, 299] on div at bounding box center [116, 300] width 11 height 11
click at [117, 302] on div at bounding box center [116, 300] width 11 height 11
click at [117, 300] on div at bounding box center [116, 300] width 11 height 11
click at [117, 301] on div at bounding box center [116, 300] width 11 height 11
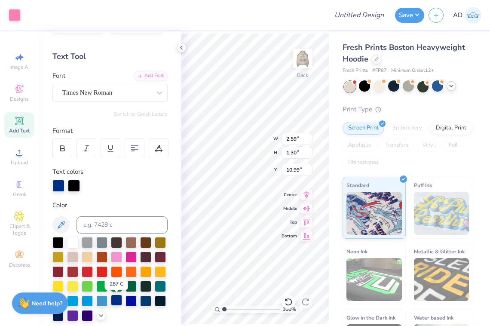
click at [117, 301] on div at bounding box center [116, 300] width 11 height 11
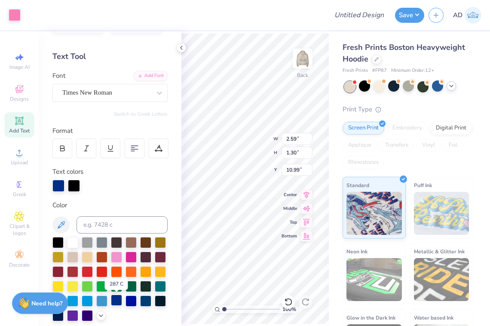
click at [117, 301] on div at bounding box center [116, 300] width 11 height 11
click at [117, 277] on div at bounding box center [116, 271] width 11 height 11
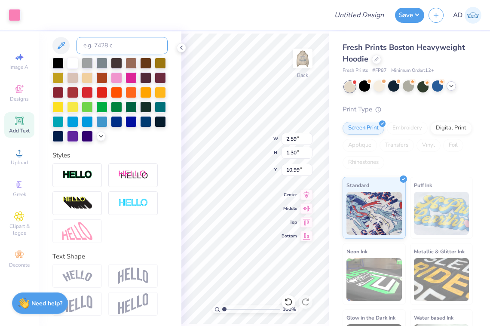
scroll to position [207, 0]
click at [99, 83] on div at bounding box center [101, 76] width 11 height 11
click at [101, 77] on div at bounding box center [101, 76] width 11 height 11
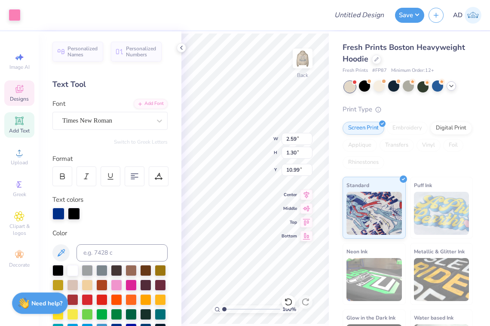
scroll to position [0, 0]
click at [18, 96] on span "Designs" at bounding box center [19, 99] width 19 height 7
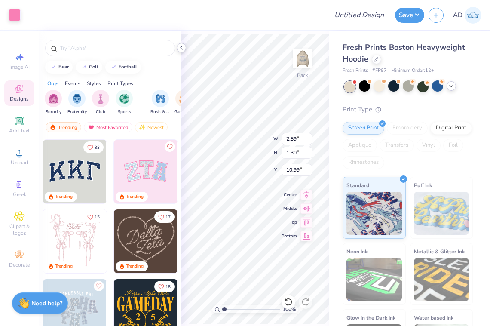
click at [183, 46] on icon at bounding box center [181, 47] width 7 height 7
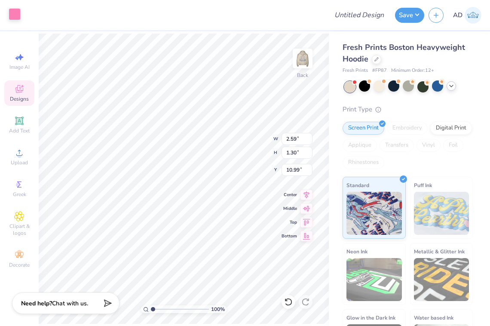
click at [18, 13] on div at bounding box center [15, 14] width 12 height 12
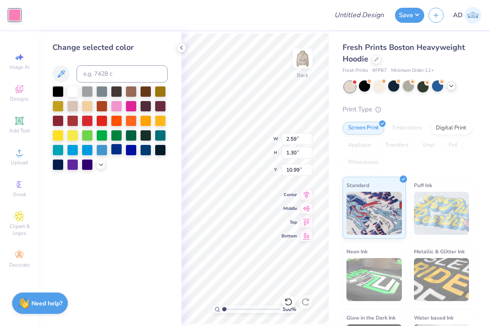
click at [115, 151] on div at bounding box center [116, 149] width 11 height 11
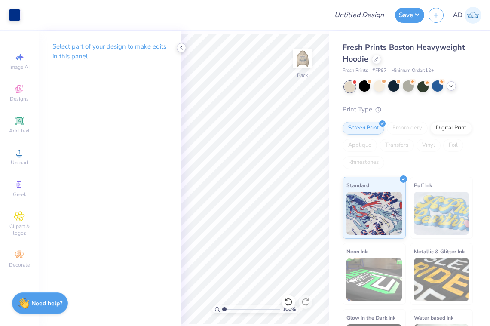
click at [182, 46] on polyline at bounding box center [182, 47] width 2 height 3
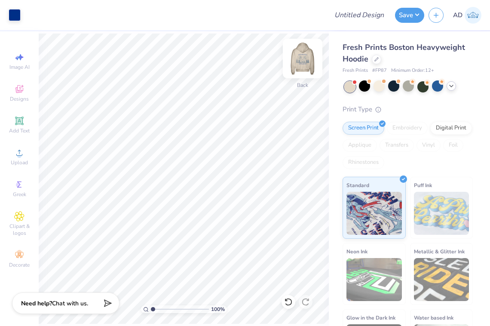
click at [306, 54] on img at bounding box center [303, 58] width 34 height 34
click at [374, 55] on div at bounding box center [376, 58] width 9 height 9
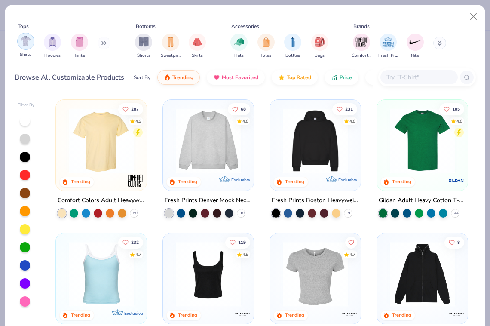
click at [26, 46] on img "filter for Shirts" at bounding box center [26, 41] width 10 height 10
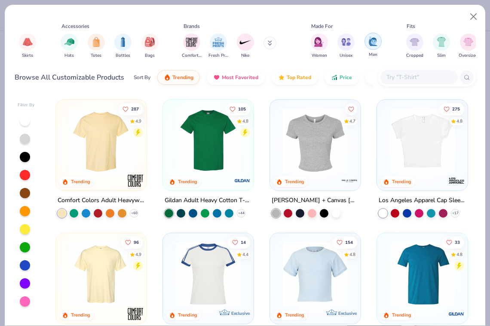
scroll to position [0, 171]
click at [372, 43] on img "filter for Men" at bounding box center [371, 41] width 9 height 10
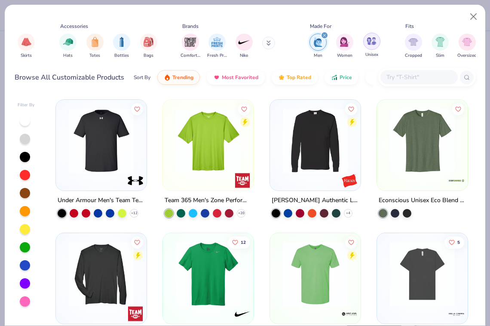
click at [367, 42] on img "filter for Unisex" at bounding box center [372, 41] width 10 height 10
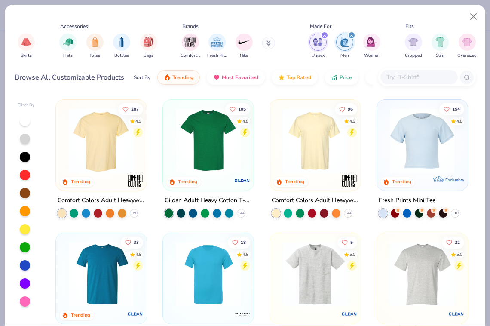
click at [321, 43] on img "filter for Unisex" at bounding box center [318, 42] width 10 height 10
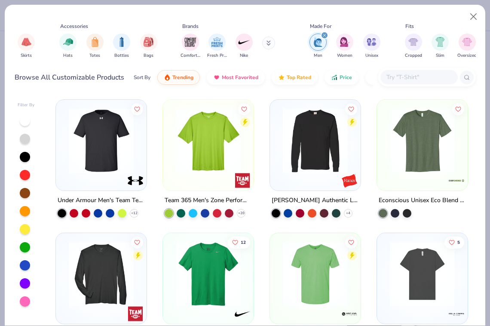
click at [321, 43] on img "filter for Men" at bounding box center [318, 42] width 9 height 10
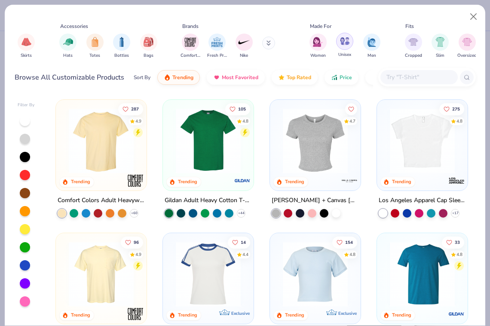
click at [348, 42] on img "filter for Unisex" at bounding box center [345, 41] width 10 height 10
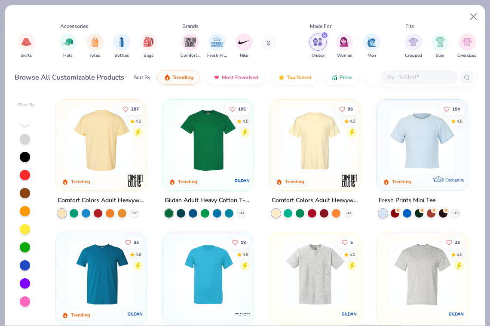
click at [106, 156] on img at bounding box center [102, 140] width 74 height 65
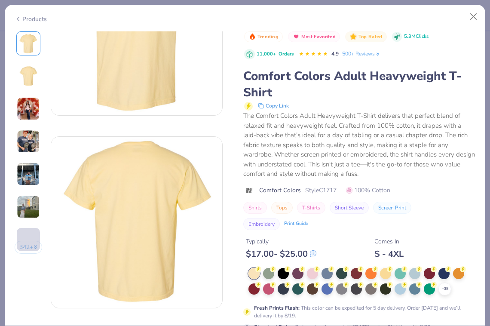
scroll to position [88, 0]
click at [442, 286] on icon at bounding box center [445, 289] width 7 height 7
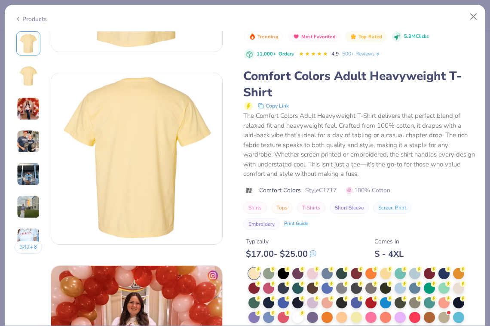
scroll to position [168, 0]
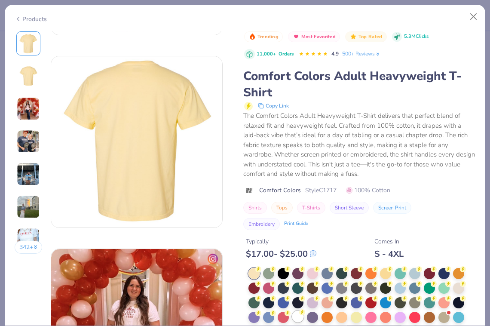
click at [298, 314] on div at bounding box center [298, 316] width 11 height 11
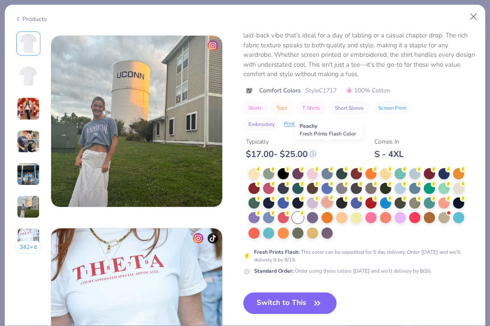
scroll to position [1026, 0]
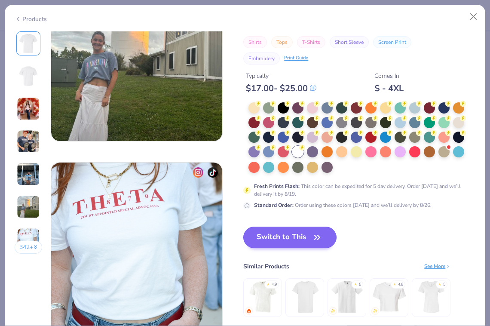
click at [303, 234] on button "Switch to This" at bounding box center [289, 238] width 93 height 22
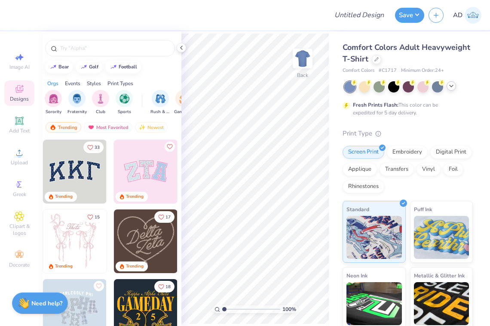
click at [449, 88] on icon at bounding box center [451, 86] width 7 height 7
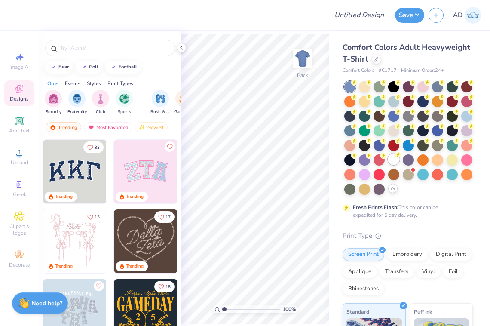
click at [393, 156] on div at bounding box center [393, 159] width 11 height 11
click at [180, 47] on icon at bounding box center [181, 47] width 7 height 7
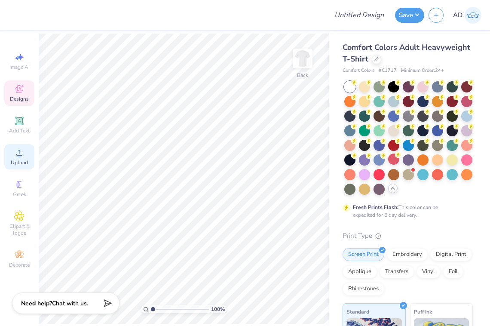
click at [18, 153] on icon at bounding box center [19, 153] width 10 height 10
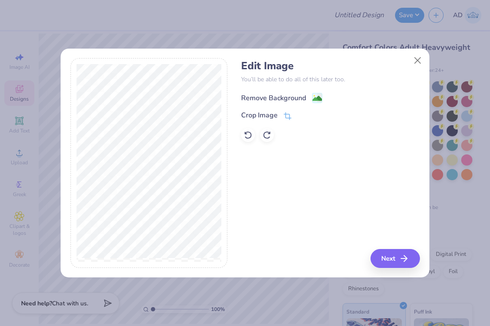
click at [268, 96] on div "Remove Background" at bounding box center [273, 98] width 65 height 10
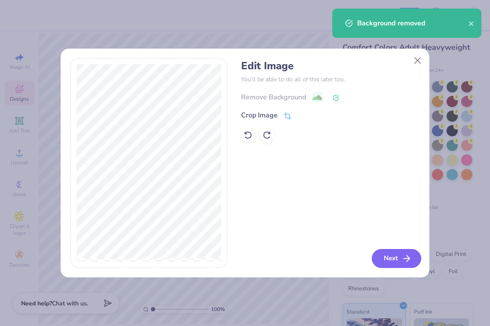
click at [387, 254] on button "Next" at bounding box center [396, 258] width 49 height 19
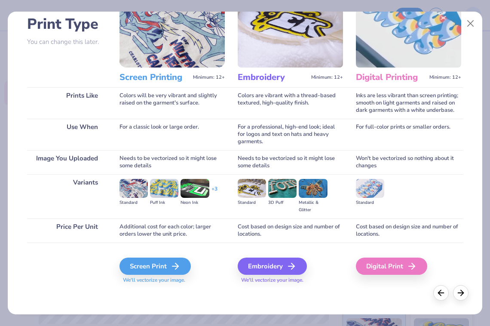
scroll to position [60, 0]
click at [148, 267] on div "Screen Print" at bounding box center [156, 266] width 71 height 17
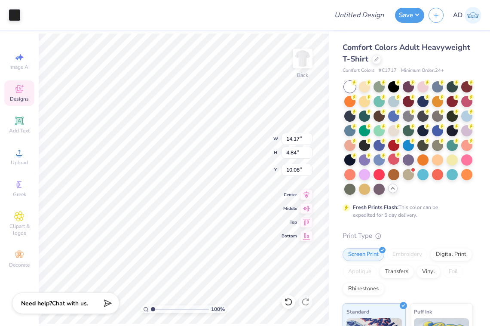
type input "6.68"
type input "2.28"
type input "4.71"
type input "5.10"
type input "1.74"
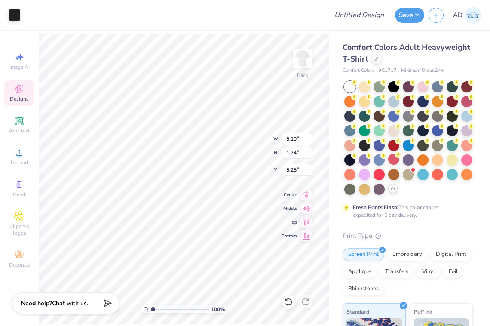
type input "4.03"
click at [18, 124] on icon at bounding box center [19, 121] width 8 height 8
type input "5.59"
type input "1.62"
type input "11.69"
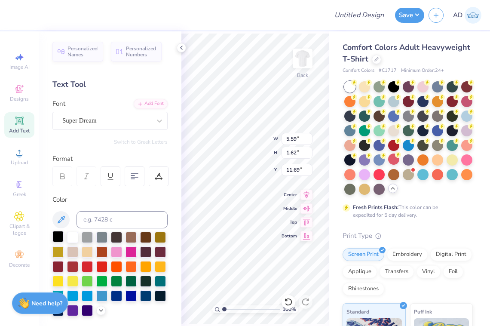
click at [60, 235] on div at bounding box center [57, 236] width 11 height 11
type textarea "T"
click at [107, 120] on div "Super Dream" at bounding box center [107, 120] width 90 height 13
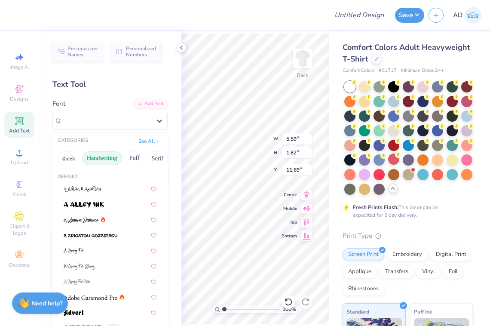
click at [99, 159] on button "Handwriting" at bounding box center [102, 158] width 40 height 14
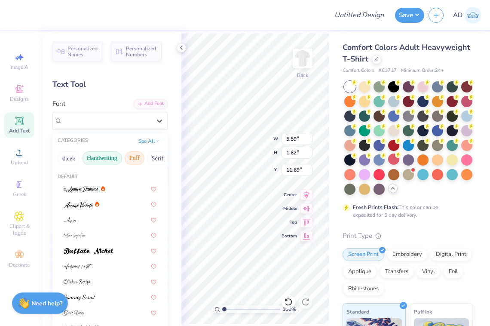
click at [139, 156] on button "Puff" at bounding box center [135, 158] width 20 height 14
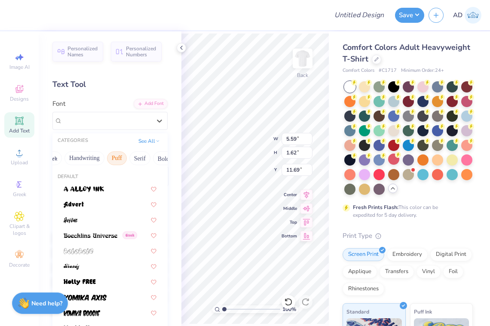
scroll to position [0, 19]
click at [139, 156] on button "Serif" at bounding box center [138, 158] width 21 height 14
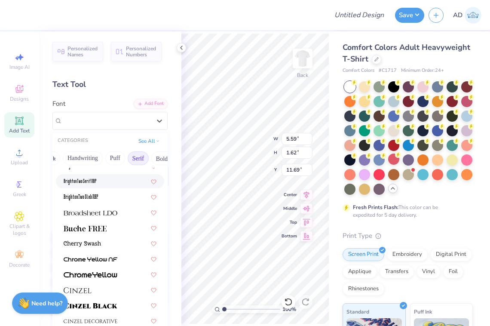
scroll to position [74, 0]
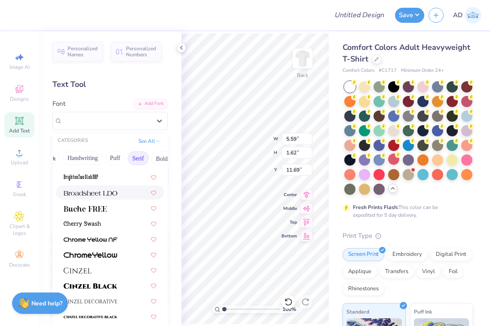
click at [101, 190] on span at bounding box center [91, 192] width 54 height 9
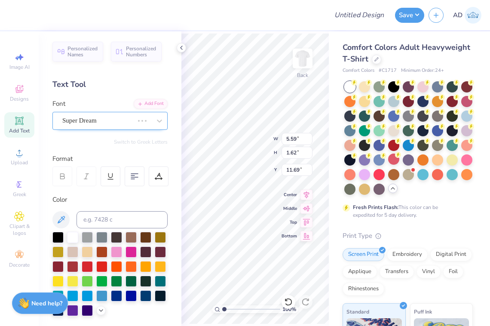
click at [129, 121] on div "Super Dream" at bounding box center [98, 120] width 73 height 13
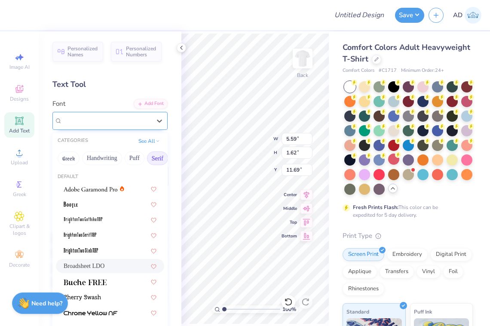
click at [106, 118] on span "Broadsheet LDO" at bounding box center [84, 121] width 44 height 10
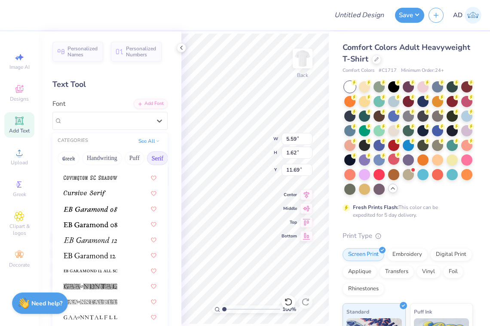
scroll to position [496, 0]
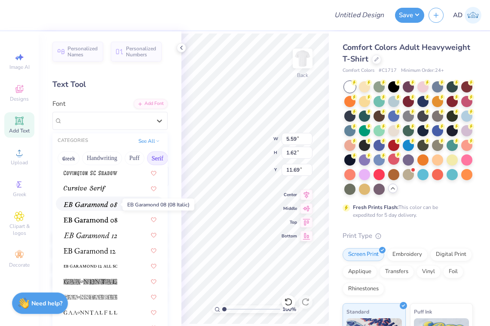
click at [91, 207] on img at bounding box center [91, 204] width 54 height 6
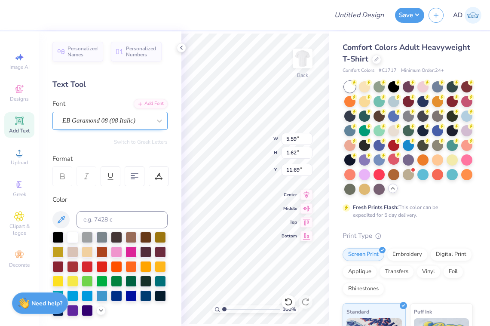
click at [109, 121] on span "EB Garamond 08 (08 Italic)" at bounding box center [98, 121] width 73 height 10
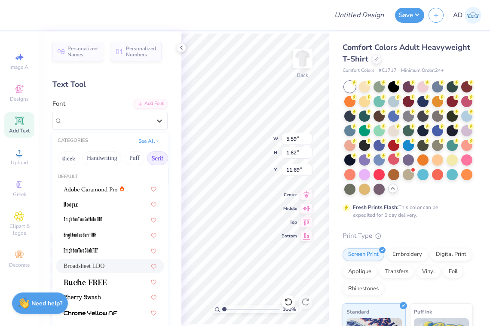
click at [91, 265] on span "Broadsheet LDO" at bounding box center [84, 266] width 41 height 9
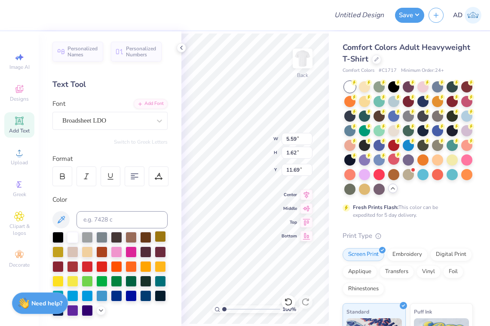
scroll to position [0, 1]
type textarea "BROTHERS"
type input "5.45"
type input "0.68"
type input "6.48"
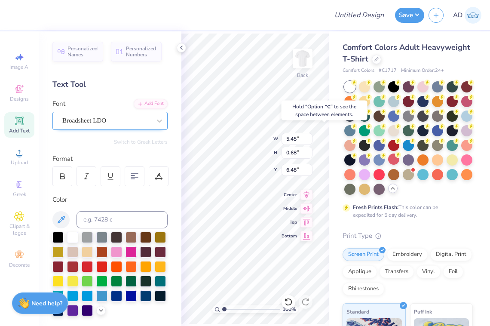
click at [101, 118] on span "Broadsheet LDO" at bounding box center [84, 121] width 44 height 10
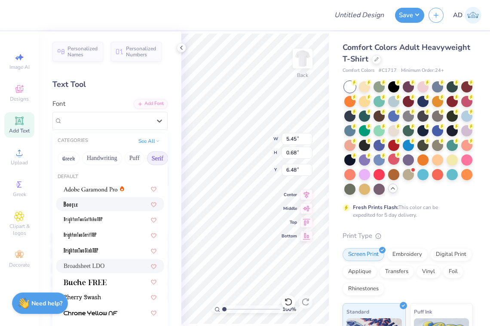
click at [86, 205] on div at bounding box center [110, 204] width 93 height 9
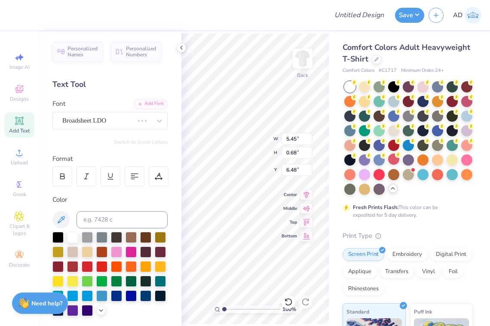
type input "4.38"
type input "1.34"
type input "6.15"
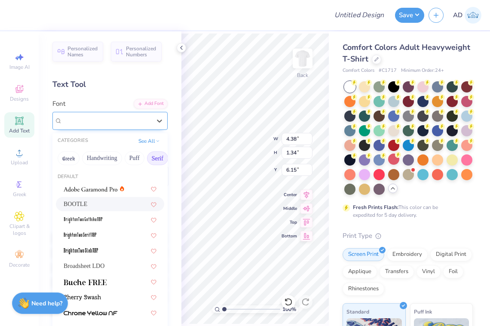
click at [116, 117] on div "BOOTLE" at bounding box center [107, 120] width 90 height 13
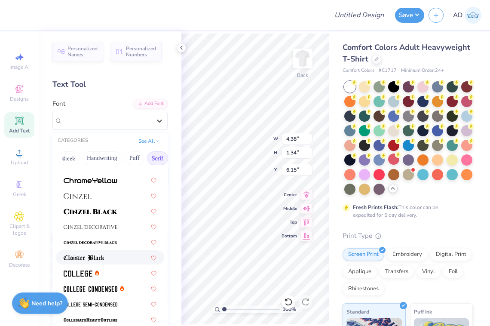
scroll to position [165, 0]
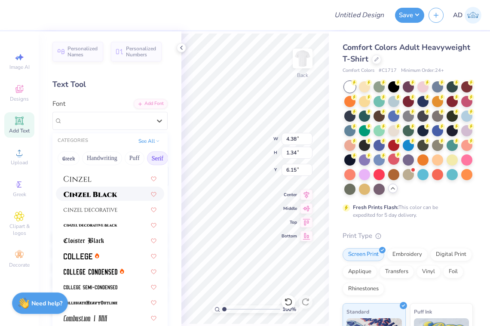
click at [104, 197] on img at bounding box center [91, 194] width 54 height 6
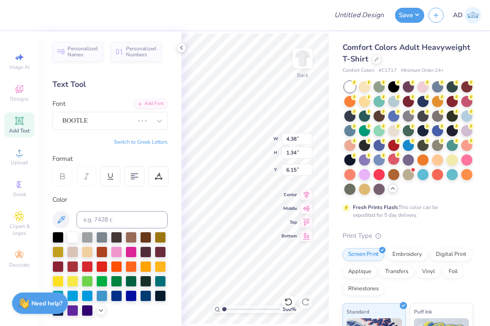
type input "5.99"
type input "0.73"
type input "6.46"
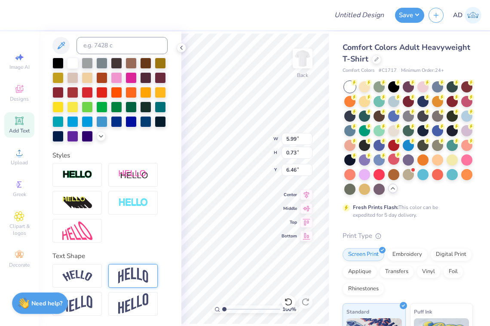
scroll to position [174, 0]
click at [92, 273] on img at bounding box center [77, 276] width 30 height 12
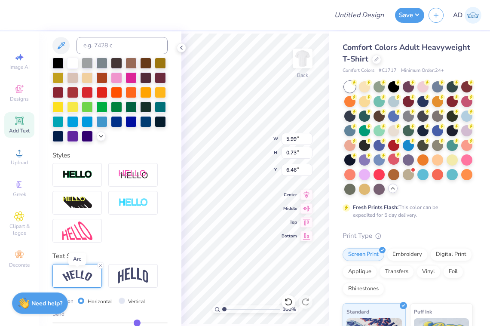
type input "6.94"
type input "1.60"
type input "6.03"
type input "6.93"
type input "1.61"
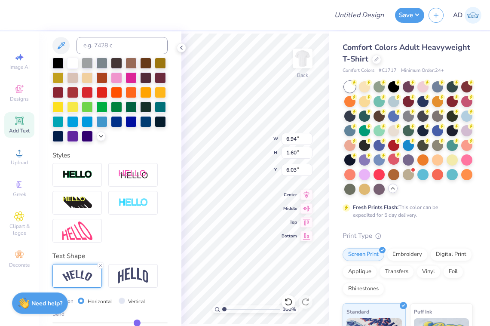
type input "6.02"
type input "4.30"
type input "1.00"
type input "6.11"
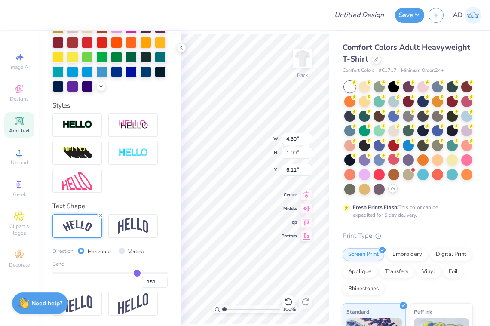
scroll to position [225, 0]
click at [121, 250] on input "Vertical" at bounding box center [122, 251] width 6 height 6
radio input "true"
type input "3.69"
type input "5.50"
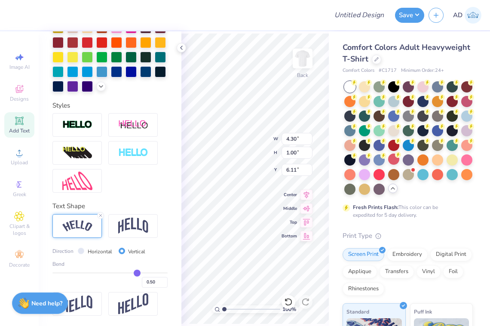
type input "3.86"
click at [82, 251] on input "Horizontal" at bounding box center [81, 251] width 6 height 6
radio input "true"
type input "4.30"
type input "1.00"
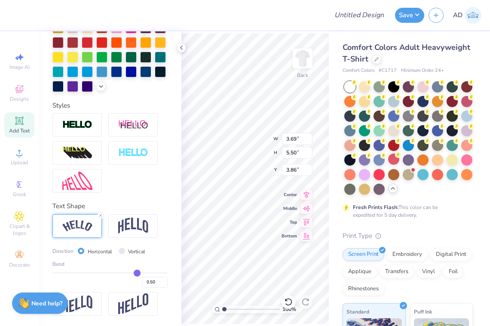
type input "6.11"
type input "0.48"
type input "0.47"
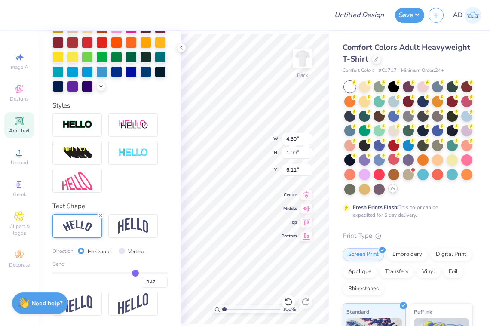
type input "0.43"
type input "0.37"
type input "0.31"
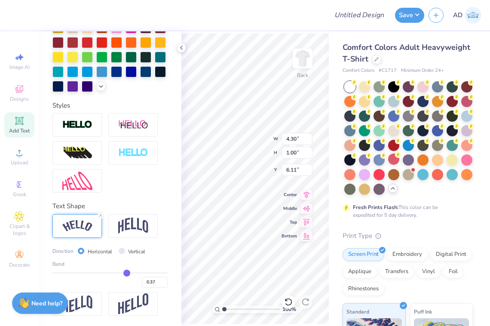
type input "0.31"
type input "0.25"
type input "0.21"
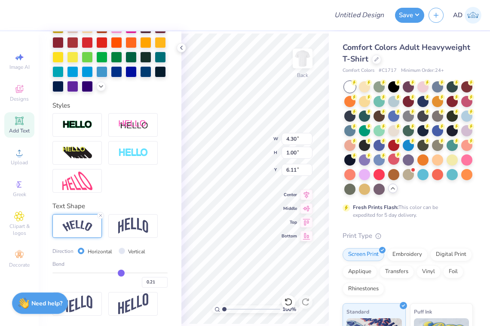
type input "0.17"
type input "0.13"
type input "0.1"
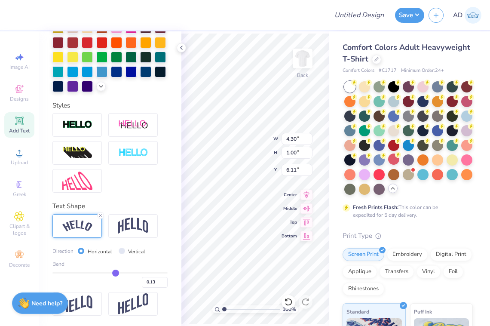
type input "0.10"
type input "0.09"
type input "0.06"
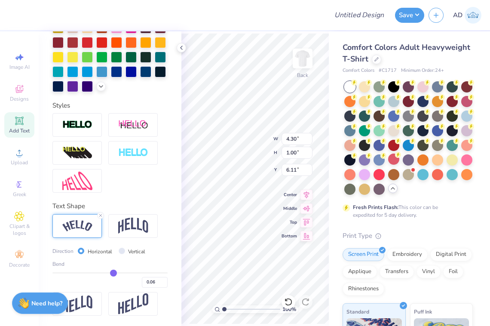
type input "0.05"
type input "0.02"
type input "0.01"
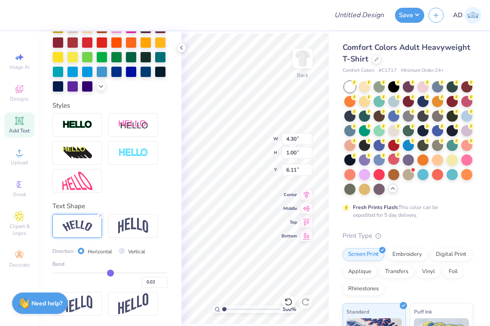
type input "0.01"
type input "-0.02"
type input "-0.04"
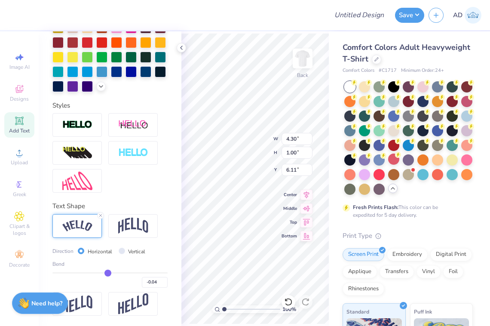
type input "-0.06"
type input "-0.09"
type input "-0.11"
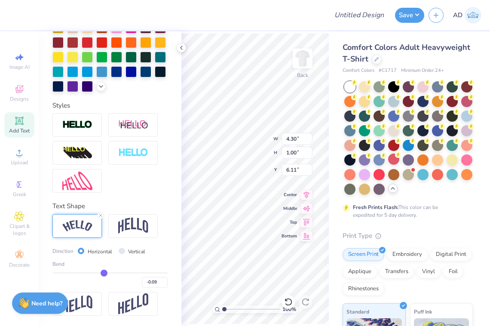
type input "-0.11"
type input "-0.13"
type input "-0.17"
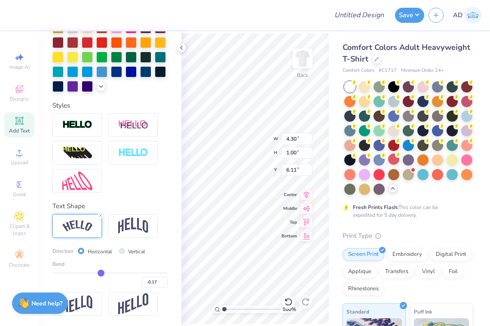
type input "-0.19"
type input "-0.22"
type input "-0.25"
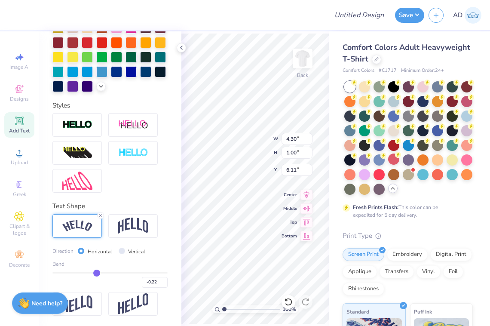
type input "-0.25"
type input "-0.28"
type input "-0.31"
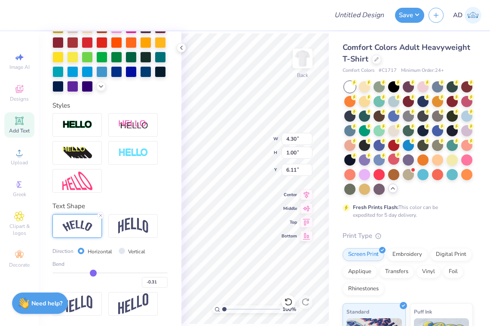
type input "-0.34"
type input "-0.37"
type input "-0.4"
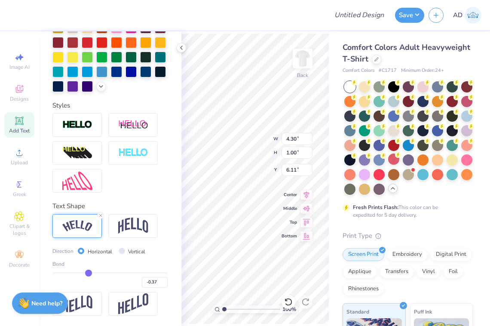
type input "-0.40"
type input "-0.42"
type input "-0.45"
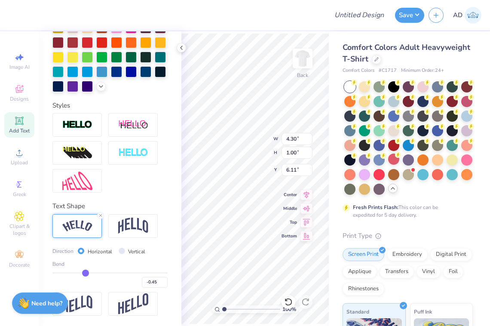
type input "-0.48"
type input "-0.5"
type input "-0.50"
type input "-0.52"
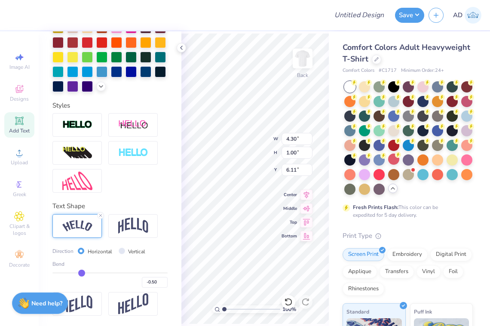
type input "-0.52"
type input "-0.55"
type input "-0.58"
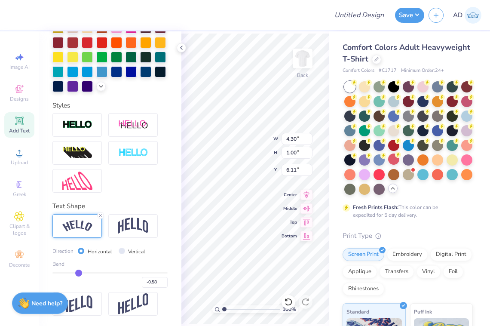
type input "-0.6"
type input "-0.60"
type input "-0.63"
type input "-0.65"
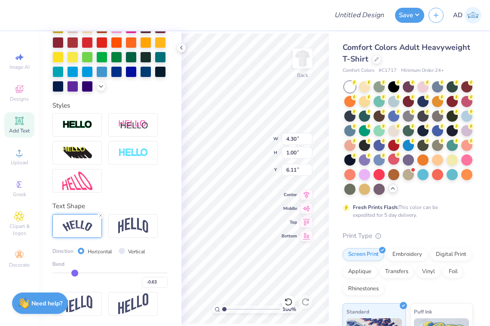
type input "-0.65"
type input "-0.67"
type input "-0.68"
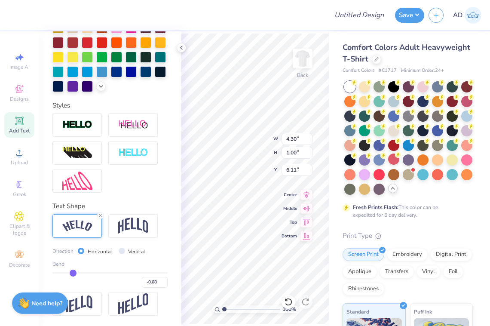
type input "-0.7"
type input "-0.70"
type input "-0.71"
type input "-0.73"
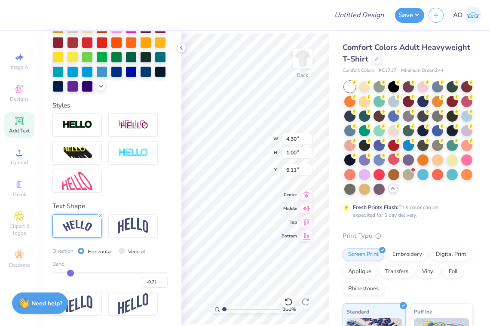
type input "-0.73"
type input "-0.74"
type input "-0.75"
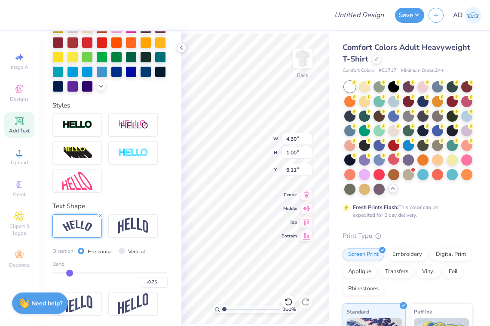
type input "-0.76"
type input "-0.77"
type input "-0.79"
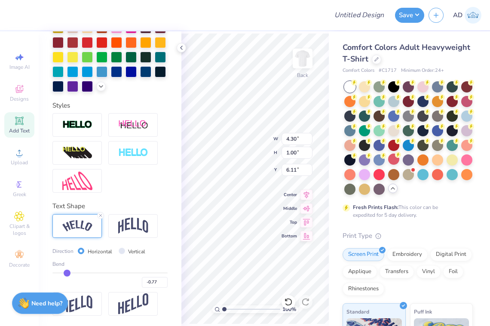
type input "-0.79"
type input "-0.8"
type input "-0.80"
type input "-0.81"
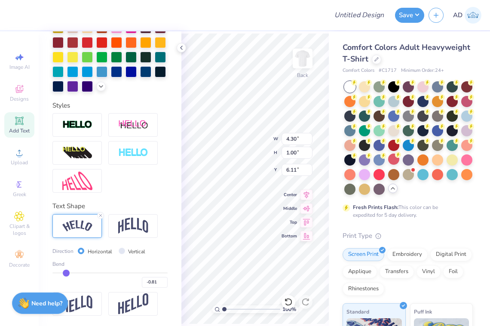
type input "-0.8"
type input "-0.80"
type input "-0.79"
type input "-0.78"
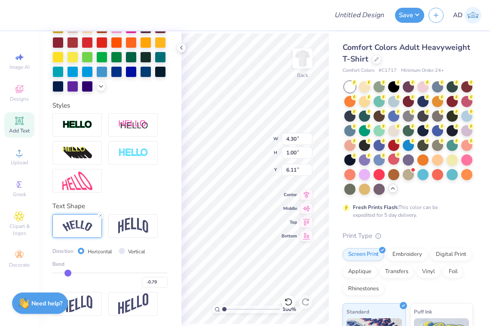
type input "-0.78"
type input "-0.77"
type input "-0.75"
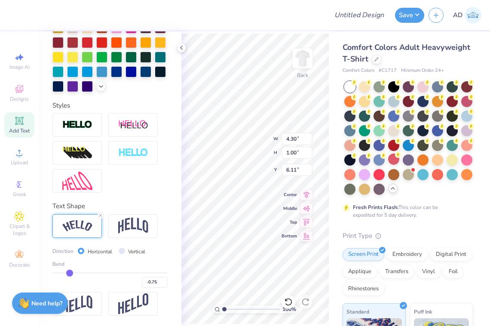
type input "-0.73"
type input "-0.7"
type input "-0.70"
type input "-0.66"
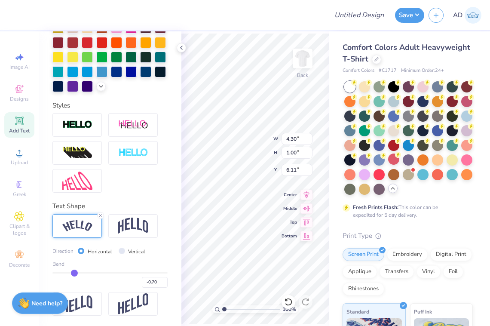
type input "-0.66"
type input "-0.63"
type input "-0.6"
type input "-0.60"
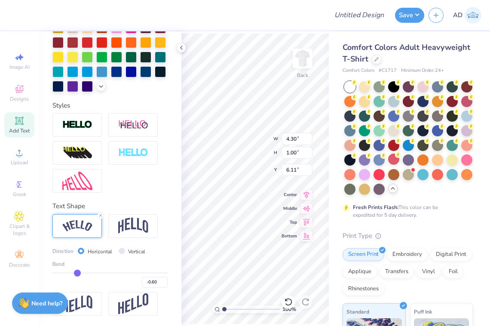
type input "-0.59"
type input "-0.57"
type input "-0.56"
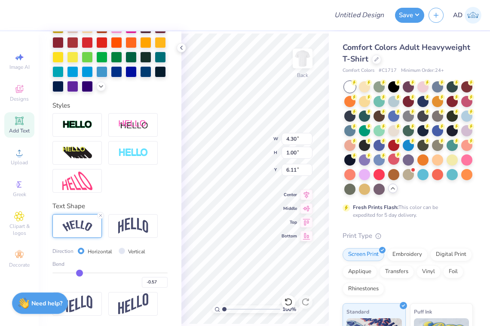
type input "-0.56"
drag, startPoint x: 136, startPoint y: 273, endPoint x: 80, endPoint y: 273, distance: 56.8
type input "-0.56"
click at [80, 273] on input "range" at bounding box center [109, 272] width 115 height 1
type input "4.33"
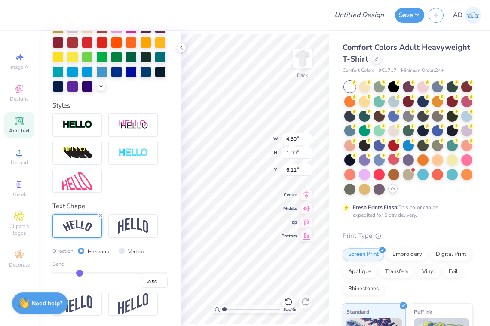
type input "1.10"
type input "6.06"
type input "-0.54"
type input "-0.53"
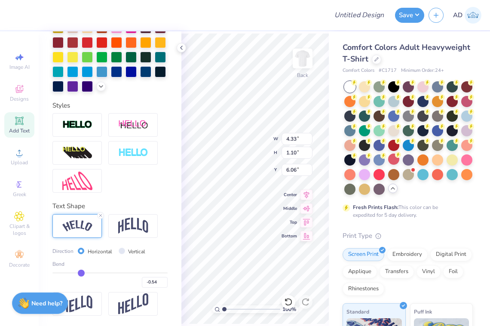
type input "-0.53"
type input "-0.52"
type input "-0.5"
type input "-0.50"
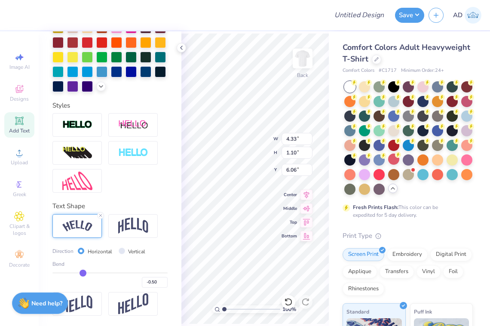
type input "-0.48"
type input "-0.47"
type input "-0.46"
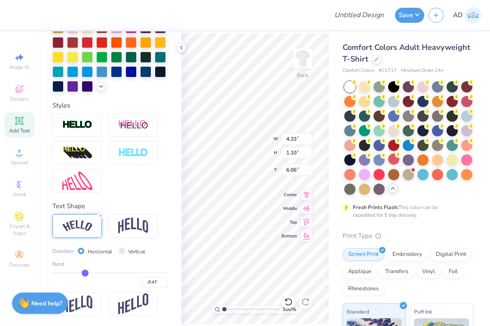
type input "-0.46"
type input "-0.45"
type input "-0.44"
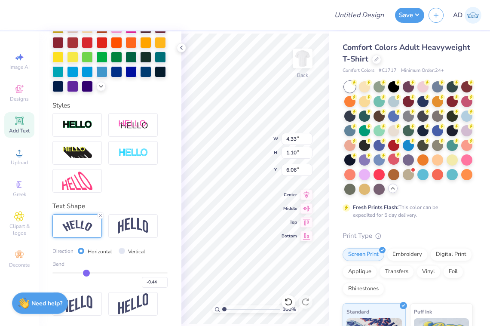
type input "-0.43"
type input "-0.42"
type input "-0.41"
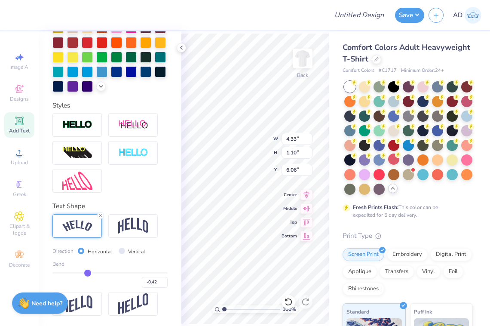
type input "-0.41"
type input "-0.4"
type input "-0.40"
drag, startPoint x: 81, startPoint y: 273, endPoint x: 88, endPoint y: 273, distance: 7.3
type input "-0.4"
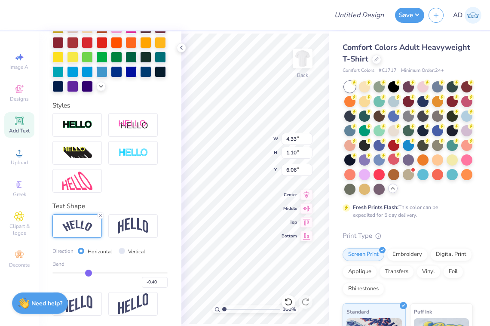
click at [88, 273] on input "range" at bounding box center [109, 272] width 115 height 1
type input "4.18"
type input "0.79"
drag, startPoint x: 89, startPoint y: 272, endPoint x: 97, endPoint y: 273, distance: 8.6
click at [97, 273] on input "range" at bounding box center [109, 272] width 115 height 1
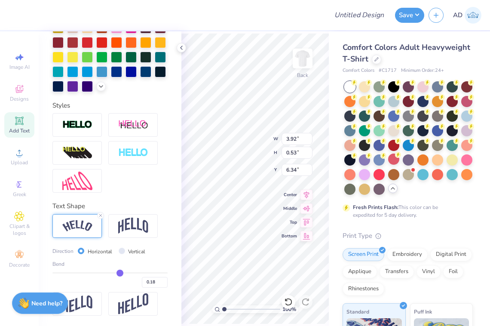
drag, startPoint x: 97, startPoint y: 271, endPoint x: 120, endPoint y: 275, distance: 23.5
click at [120, 274] on input "range" at bounding box center [109, 272] width 115 height 1
drag, startPoint x: 119, startPoint y: 270, endPoint x: 123, endPoint y: 271, distance: 4.4
click at [123, 272] on input "range" at bounding box center [109, 272] width 115 height 1
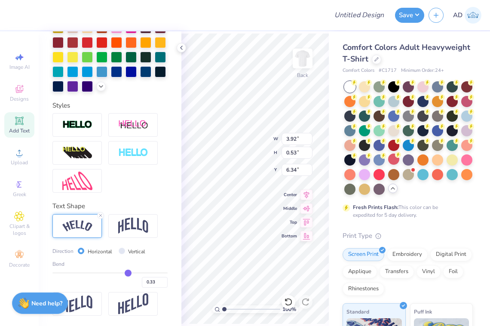
click at [128, 272] on input "range" at bounding box center [109, 272] width 115 height 1
drag, startPoint x: 128, startPoint y: 272, endPoint x: 122, endPoint y: 273, distance: 5.6
click at [122, 273] on input "range" at bounding box center [109, 272] width 115 height 1
click at [99, 216] on icon at bounding box center [100, 215] width 5 height 5
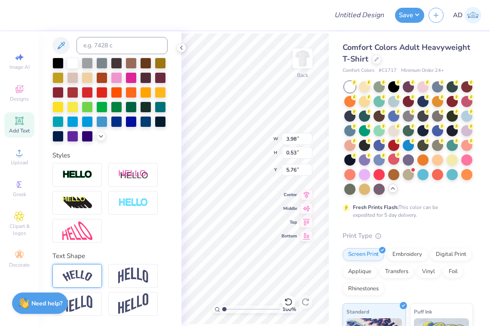
click at [293, 24] on div at bounding box center [168, 15] width 311 height 30
click at [306, 61] on img at bounding box center [303, 58] width 34 height 34
click at [305, 61] on img at bounding box center [303, 58] width 34 height 34
click at [180, 46] on icon at bounding box center [181, 47] width 7 height 7
click at [281, 21] on div at bounding box center [168, 15] width 311 height 30
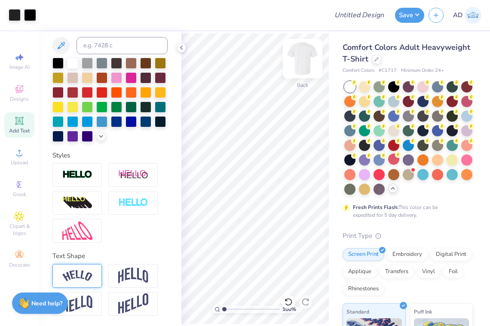
click at [304, 59] on img at bounding box center [303, 58] width 34 height 34
click at [22, 93] on icon at bounding box center [19, 89] width 10 height 10
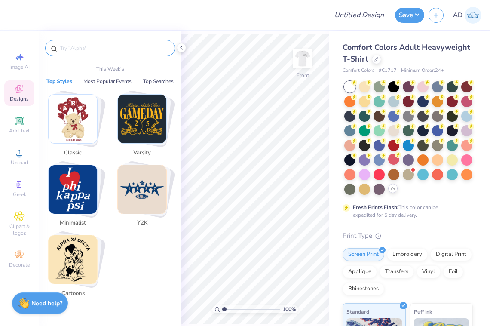
click at [90, 47] on input "text" at bounding box center [114, 48] width 110 height 9
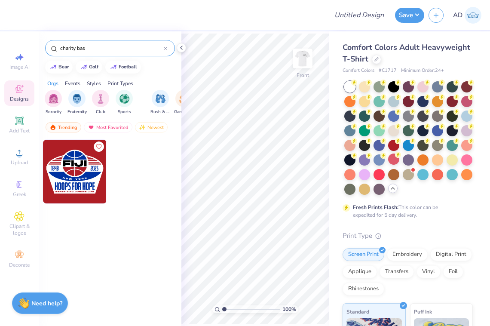
click at [166, 50] on icon at bounding box center [165, 48] width 3 height 3
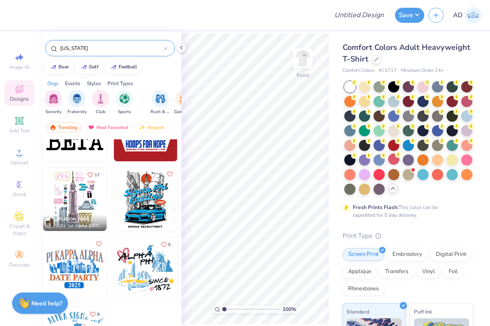
scroll to position [42, 0]
click at [75, 204] on img at bounding box center [75, 200] width 64 height 64
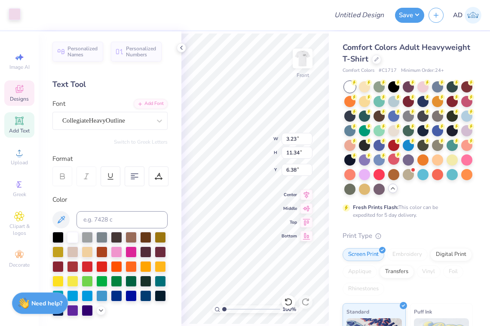
click at [15, 15] on div at bounding box center [15, 14] width 12 height 12
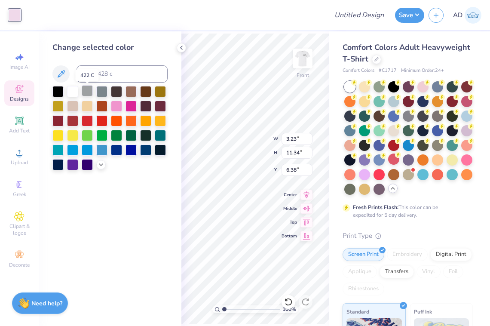
click at [86, 90] on div at bounding box center [87, 90] width 11 height 11
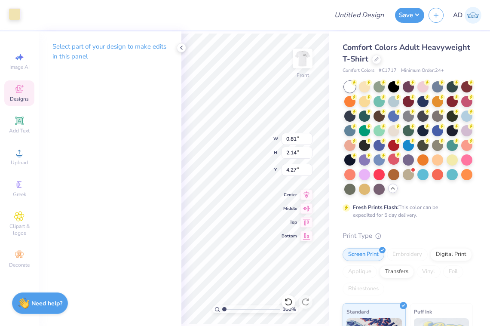
click at [15, 10] on div at bounding box center [15, 14] width 12 height 12
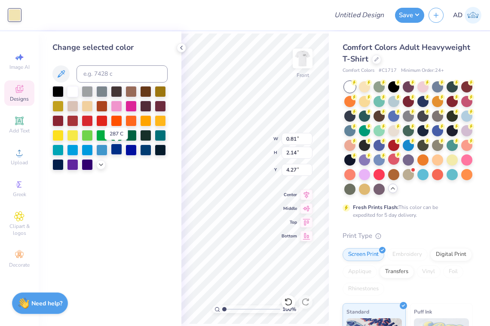
click at [114, 154] on div at bounding box center [116, 149] width 11 height 11
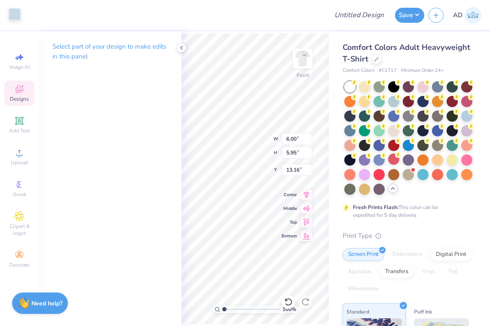
click at [15, 15] on div at bounding box center [15, 14] width 12 height 12
click at [16, 14] on div at bounding box center [15, 14] width 12 height 12
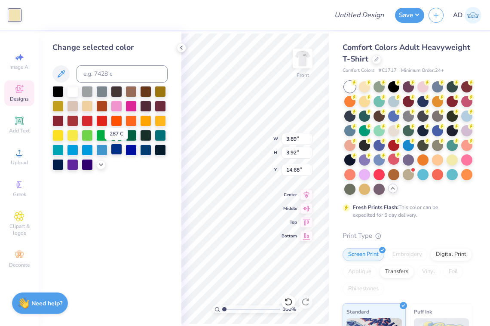
click at [116, 149] on div at bounding box center [116, 149] width 11 height 11
click at [86, 93] on div at bounding box center [87, 90] width 11 height 11
click at [117, 149] on div at bounding box center [116, 149] width 11 height 11
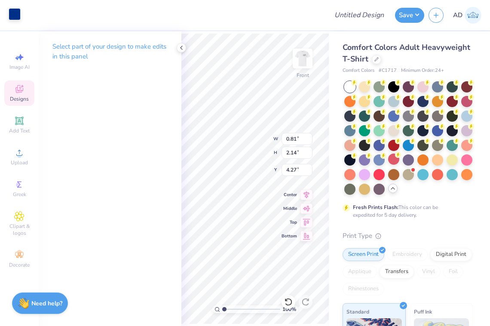
click at [17, 17] on div at bounding box center [15, 14] width 12 height 12
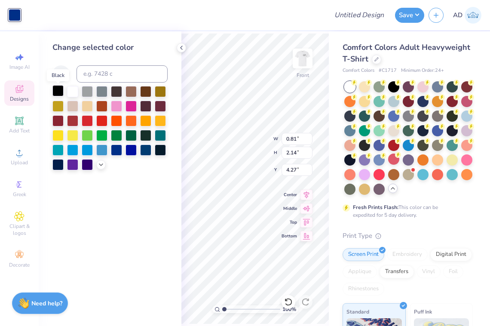
click at [58, 90] on div at bounding box center [57, 90] width 11 height 11
click at [99, 93] on div at bounding box center [101, 90] width 11 height 11
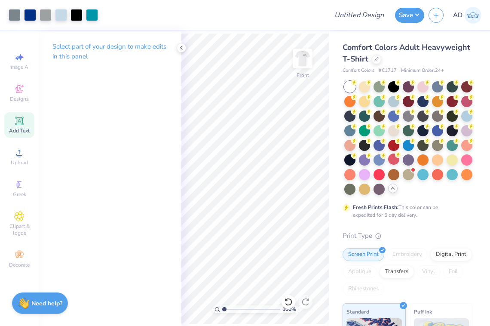
click at [19, 121] on icon at bounding box center [19, 120] width 6 height 6
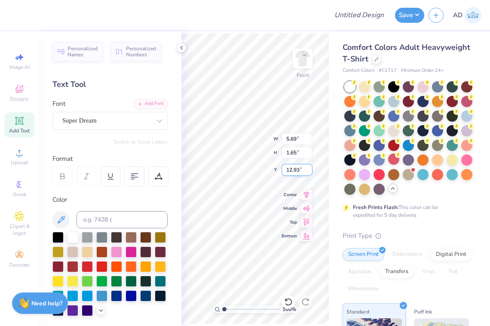
scroll to position [0, 3]
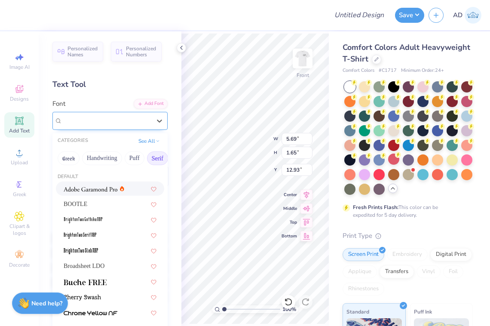
click at [116, 125] on div at bounding box center [106, 121] width 89 height 12
click at [92, 188] on img at bounding box center [91, 189] width 54 height 6
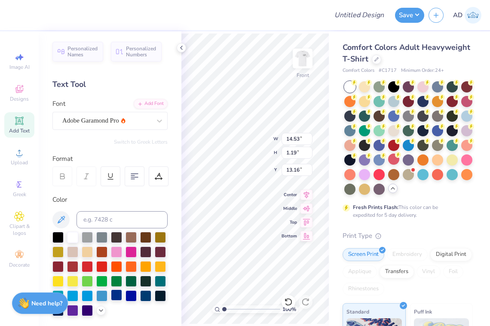
click at [120, 296] on div at bounding box center [116, 295] width 11 height 11
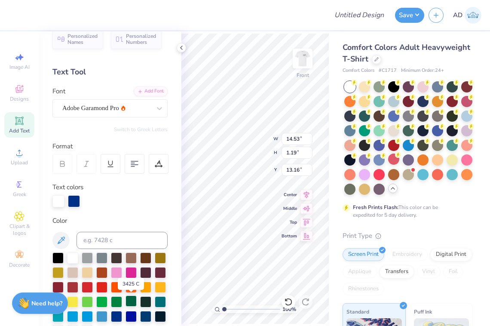
scroll to position [15, 0]
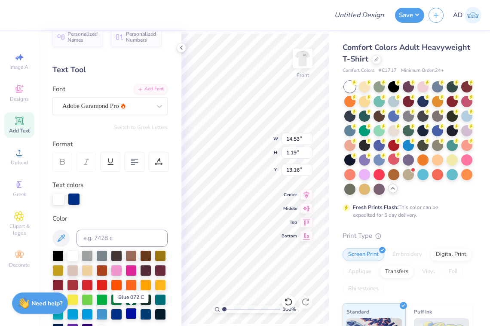
click at [130, 312] on div at bounding box center [131, 313] width 11 height 11
click at [114, 311] on div at bounding box center [116, 313] width 11 height 11
click at [114, 312] on div at bounding box center [116, 313] width 11 height 11
click at [231, 133] on div "100 % Front W 14.53 H 1.19 Y 13.16 Center Middle Top Bottom" at bounding box center [256, 178] width 148 height 295
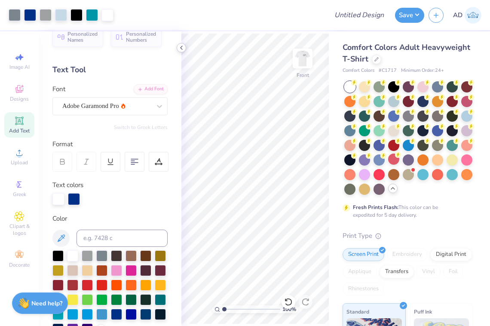
click at [179, 46] on icon at bounding box center [181, 47] width 7 height 7
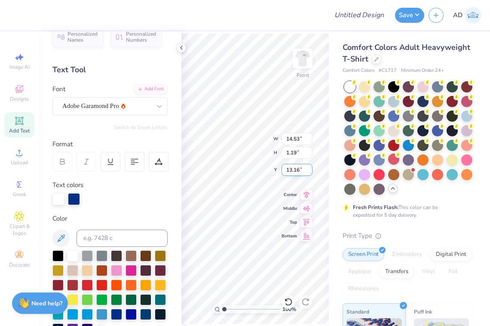
scroll to position [0, 0]
click at [21, 127] on div "Add Text" at bounding box center [19, 124] width 30 height 25
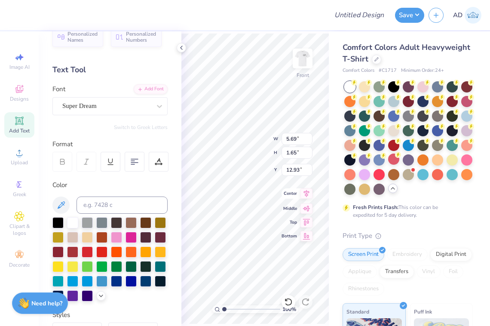
scroll to position [0, 0]
click at [115, 280] on div at bounding box center [116, 280] width 11 height 11
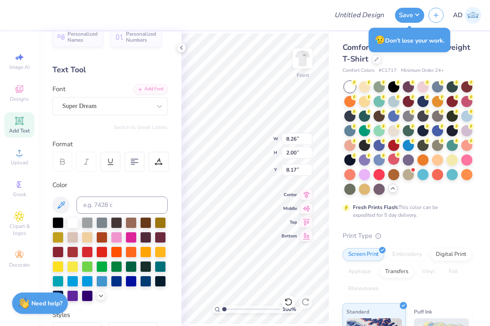
click at [14, 122] on div "Add Text" at bounding box center [19, 124] width 30 height 25
click at [114, 280] on div at bounding box center [116, 280] width 11 height 11
click at [303, 58] on img at bounding box center [303, 58] width 34 height 34
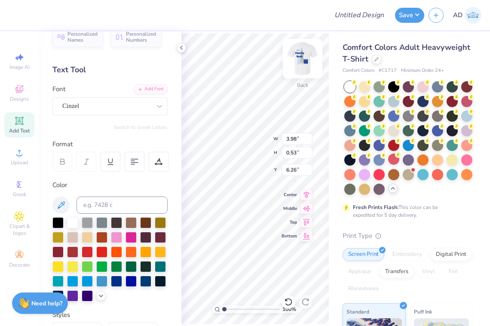
click at [303, 56] on img at bounding box center [303, 58] width 34 height 34
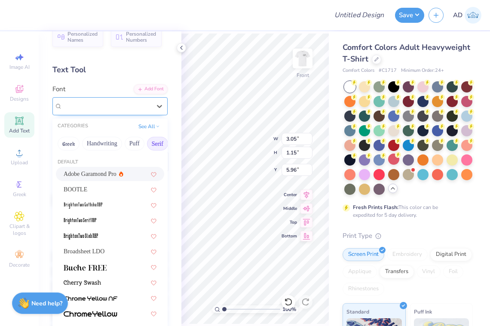
click at [134, 103] on div "Adobe Garamond Pro" at bounding box center [107, 105] width 90 height 13
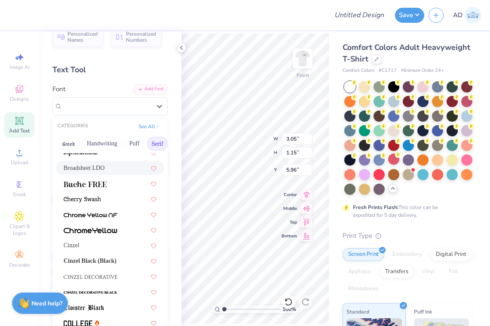
scroll to position [84, 0]
click at [96, 246] on div "Cinzel" at bounding box center [110, 244] width 93 height 9
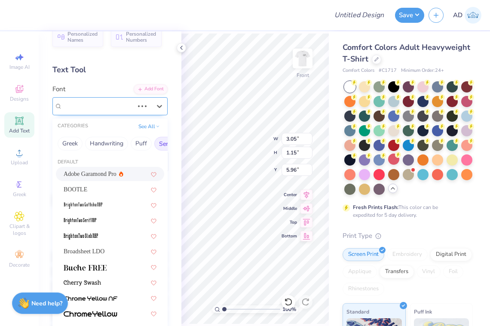
click at [120, 102] on div "Adobe Garamond Pro" at bounding box center [98, 105] width 73 height 13
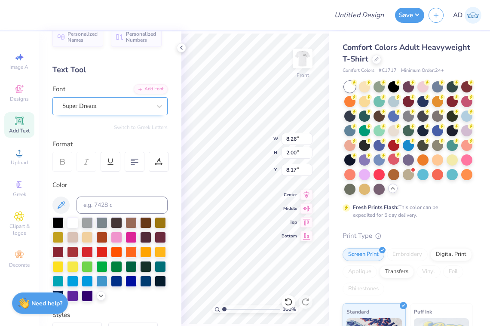
click at [131, 111] on div at bounding box center [106, 106] width 89 height 12
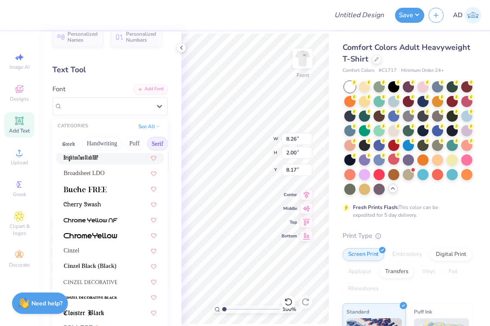
scroll to position [100, 0]
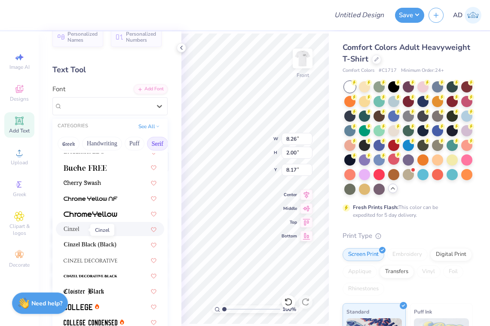
click at [78, 232] on span "Cinzel" at bounding box center [72, 229] width 16 height 9
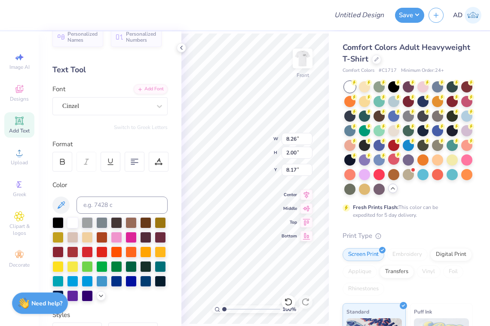
scroll to position [0, 0]
click at [303, 60] on img at bounding box center [303, 58] width 34 height 34
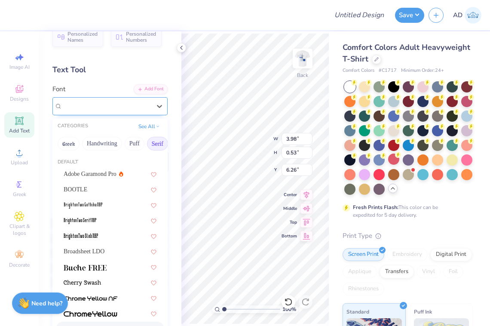
click at [144, 103] on div "Cinzel" at bounding box center [107, 105] width 90 height 13
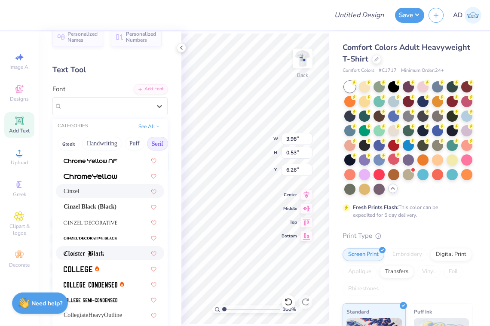
scroll to position [132, 0]
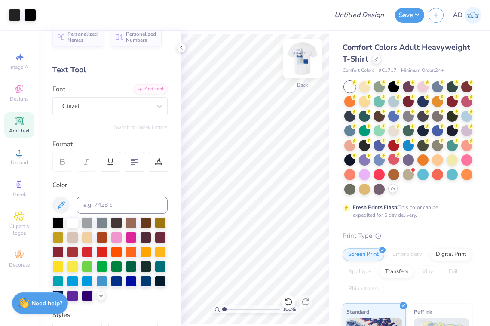
click at [307, 53] on img at bounding box center [303, 58] width 34 height 34
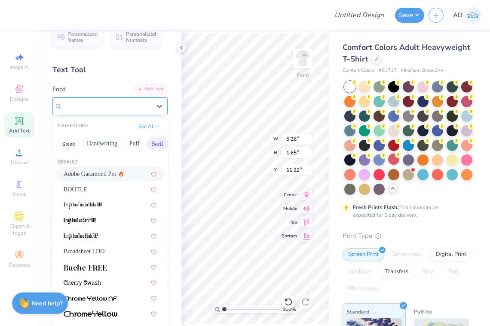
click at [132, 107] on div "Super Dream" at bounding box center [107, 105] width 90 height 13
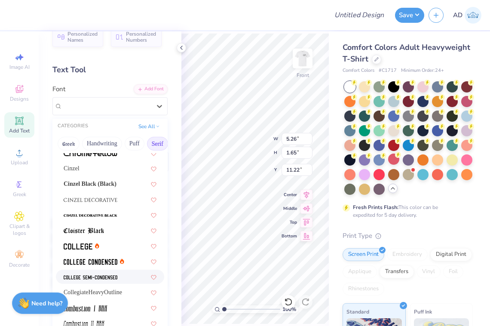
scroll to position [156, 0]
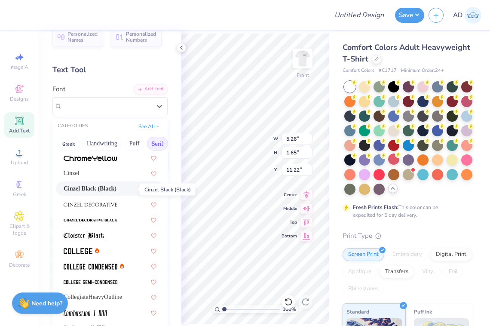
click at [95, 187] on span "Cinzel Black (Black)" at bounding box center [90, 188] width 53 height 9
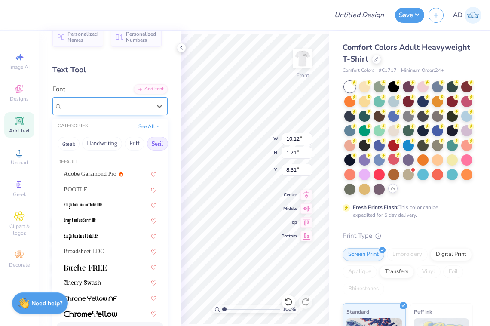
click at [99, 107] on div "Cinzel" at bounding box center [107, 105] width 90 height 13
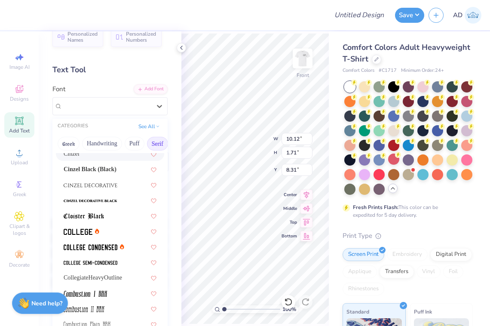
scroll to position [169, 0]
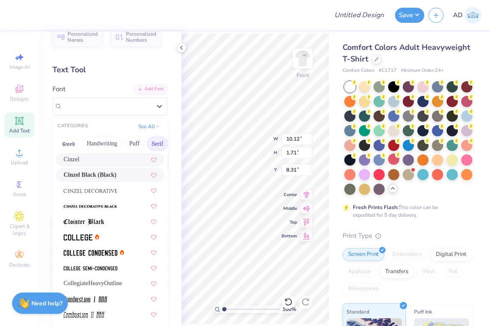
click at [108, 171] on div "Cinzel Black (Black)" at bounding box center [110, 175] width 108 height 14
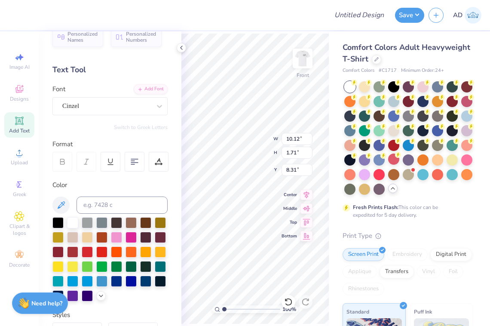
scroll to position [0, 0]
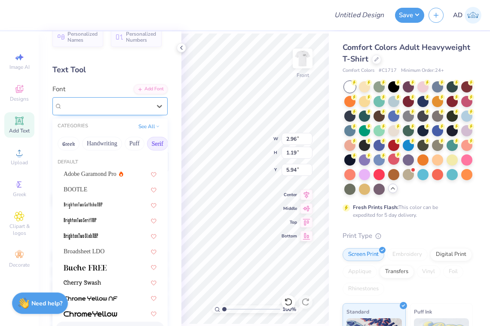
click at [129, 104] on div "Cinzel" at bounding box center [107, 105] width 90 height 13
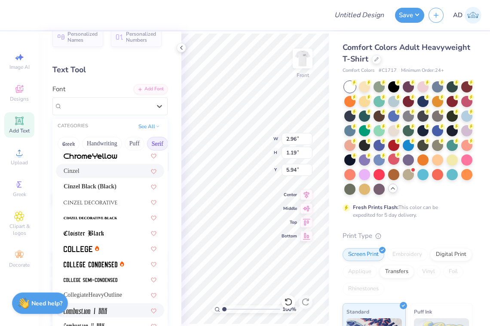
scroll to position [155, 0]
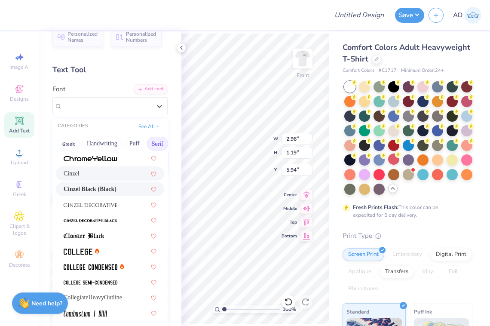
click at [97, 185] on div "Cinzel Black (Black)" at bounding box center [110, 189] width 108 height 14
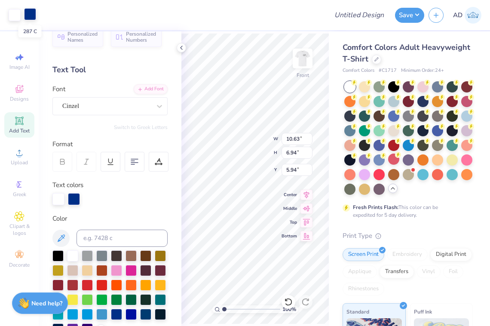
click at [33, 13] on div at bounding box center [30, 14] width 12 height 12
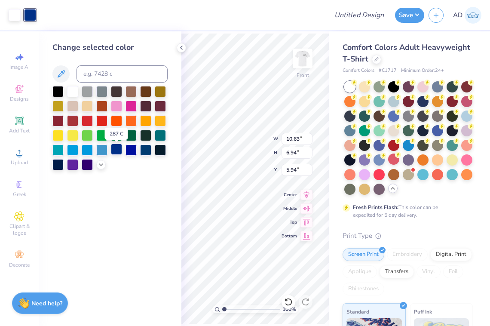
click at [115, 149] on div at bounding box center [116, 149] width 11 height 11
click at [132, 150] on div at bounding box center [131, 149] width 11 height 11
click at [118, 150] on div at bounding box center [116, 149] width 11 height 11
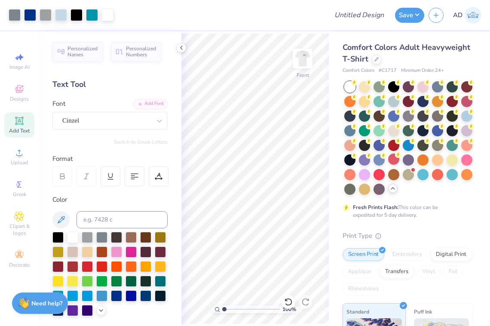
click at [22, 126] on div "Add Text" at bounding box center [19, 124] width 30 height 25
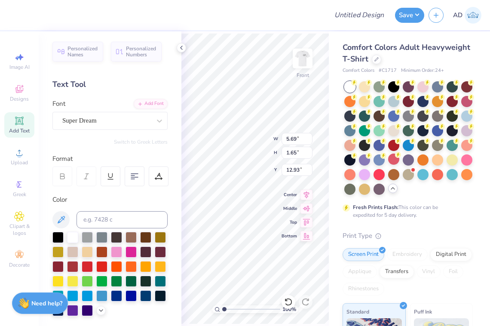
scroll to position [0, 1]
click at [335, 176] on div "Design Title Save AD Image AI Designs Add Text Upload Greek Clipart & logos Dec…" at bounding box center [245, 163] width 490 height 326
click at [84, 118] on span "Super Dream" at bounding box center [79, 121] width 34 height 10
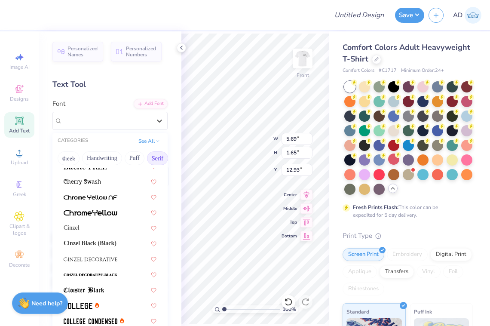
scroll to position [117, 0]
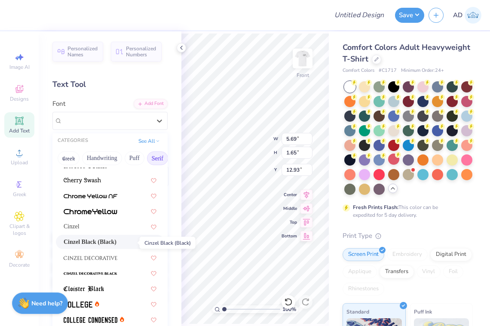
click at [94, 244] on span "Cinzel Black (Black)" at bounding box center [90, 241] width 53 height 9
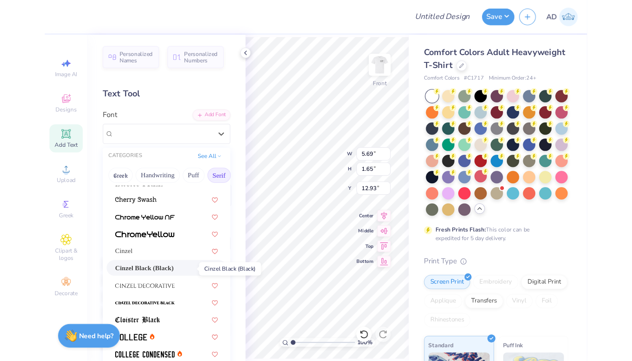
scroll to position [0, 2]
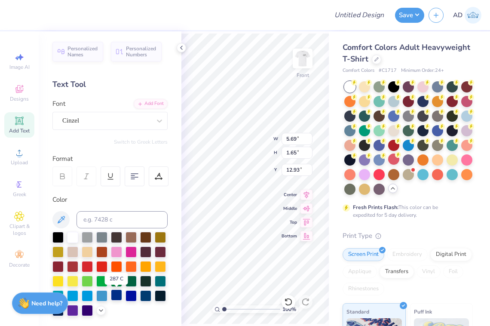
click at [116, 297] on div at bounding box center [116, 295] width 11 height 11
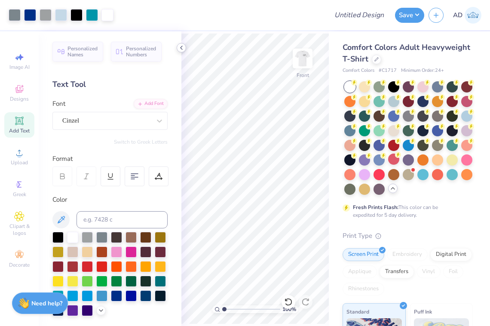
click at [182, 47] on icon at bounding box center [181, 47] width 7 height 7
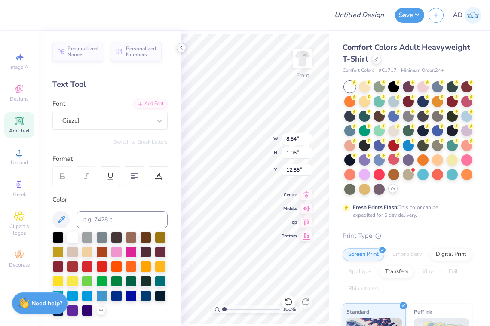
click at [183, 43] on div at bounding box center [181, 47] width 9 height 9
click at [181, 46] on icon at bounding box center [181, 47] width 7 height 7
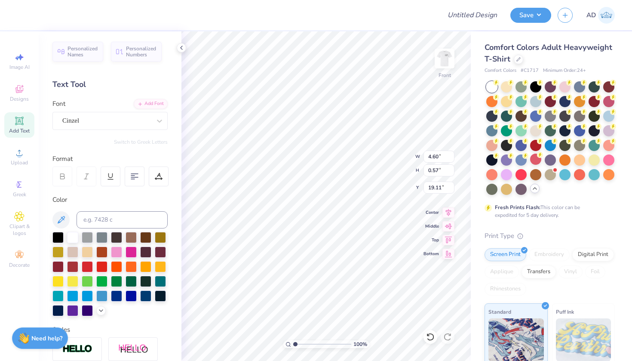
click at [24, 121] on icon at bounding box center [19, 121] width 10 height 10
click at [122, 116] on div "Super Dream" at bounding box center [107, 120] width 90 height 13
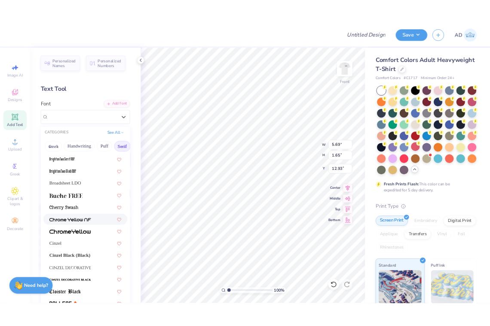
scroll to position [80, 0]
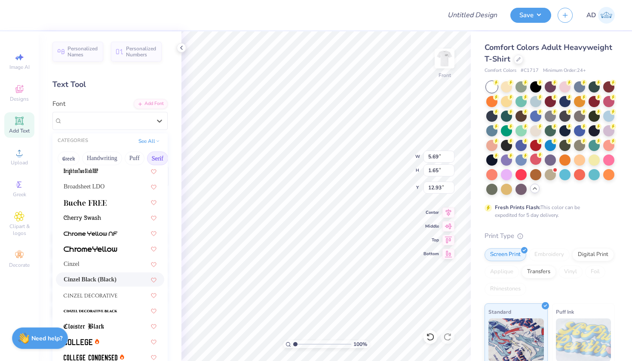
click at [104, 276] on span "Cinzel Black (Black)" at bounding box center [90, 279] width 53 height 9
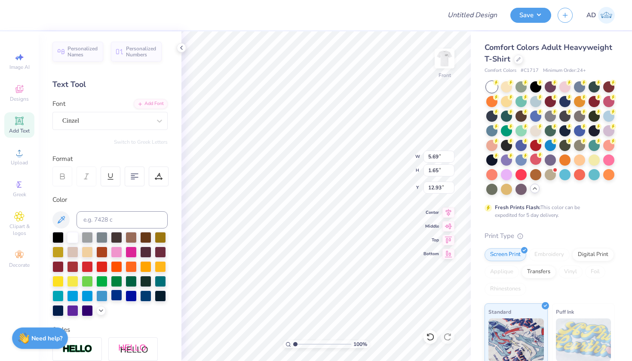
click at [120, 294] on div at bounding box center [116, 295] width 11 height 11
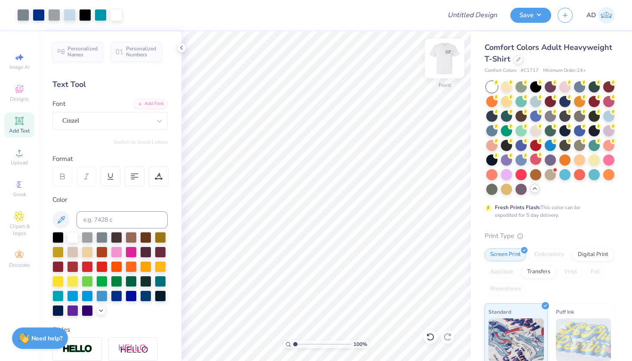
click at [448, 59] on img at bounding box center [445, 58] width 34 height 34
click at [449, 59] on img at bounding box center [445, 58] width 34 height 34
click at [444, 61] on img at bounding box center [445, 58] width 34 height 34
click at [443, 62] on img at bounding box center [445, 58] width 34 height 34
